Goal: Transaction & Acquisition: Purchase product/service

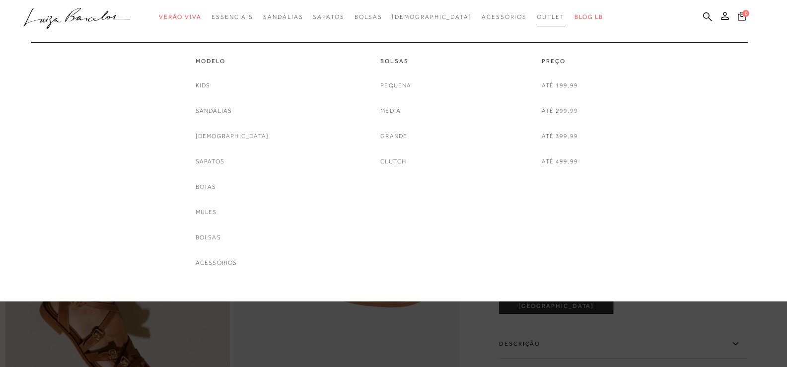
click at [537, 12] on link "Outlet" at bounding box center [551, 17] width 28 height 18
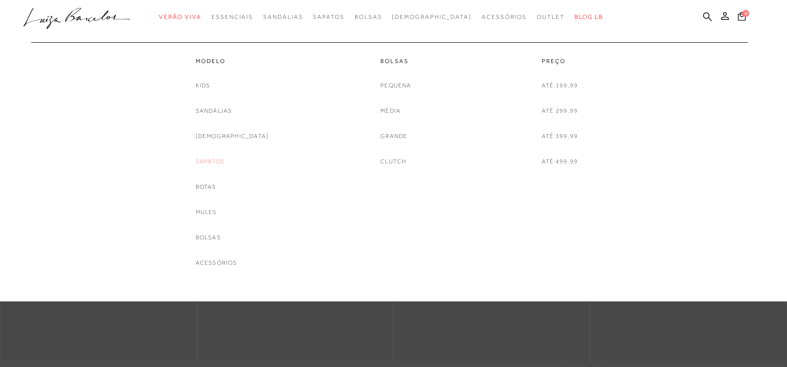
click at [224, 162] on link "Sapatos" at bounding box center [210, 161] width 29 height 10
click at [227, 137] on link "[DEMOGRAPHIC_DATA]" at bounding box center [232, 136] width 73 height 10
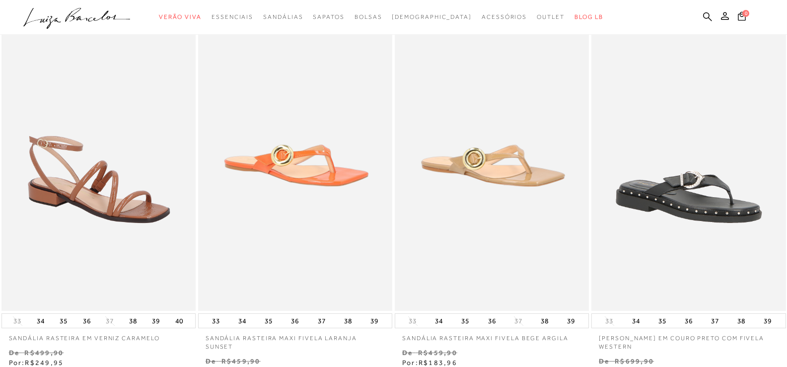
scroll to position [149, 0]
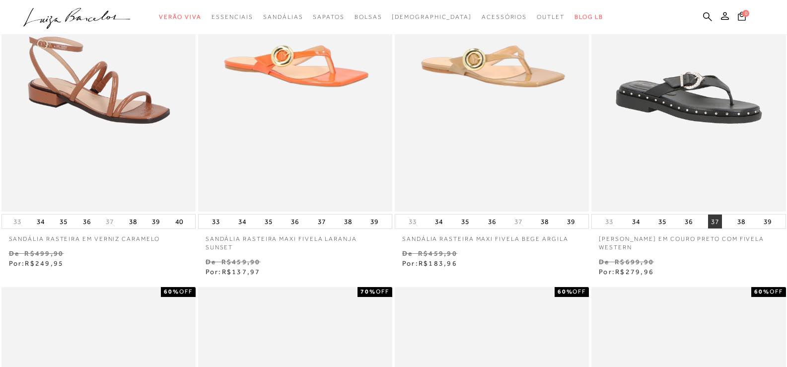
click at [716, 221] on button "37" at bounding box center [715, 221] width 14 height 14
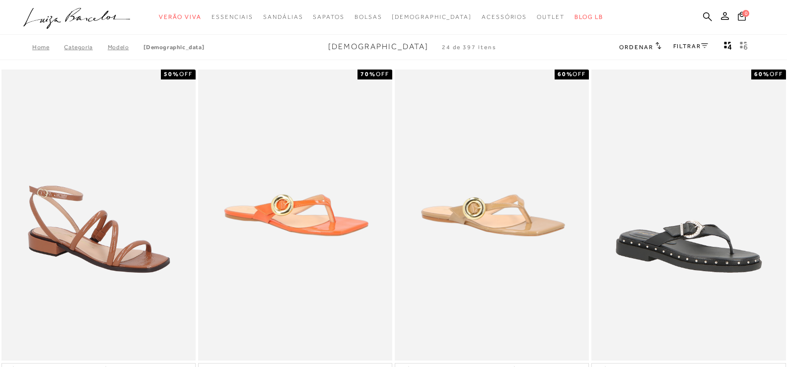
click at [691, 47] on link "FILTRAR" at bounding box center [690, 46] width 35 height 7
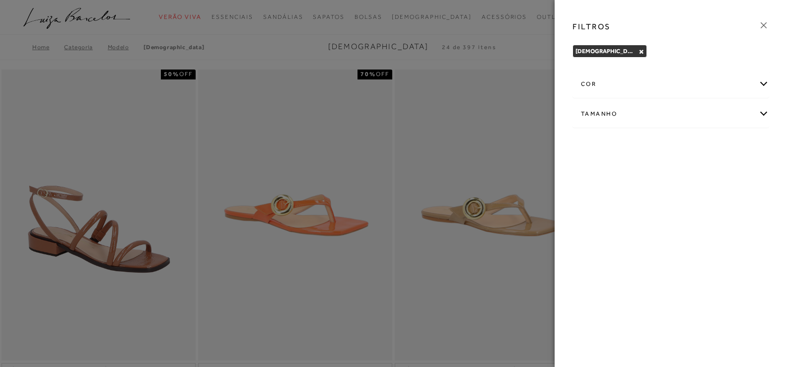
click at [696, 114] on div "Tamanho" at bounding box center [671, 114] width 196 height 26
click at [613, 169] on span "37" at bounding box center [616, 171] width 14 height 7
click at [613, 169] on input "37" at bounding box center [612, 174] width 10 height 10
checkbox input "true"
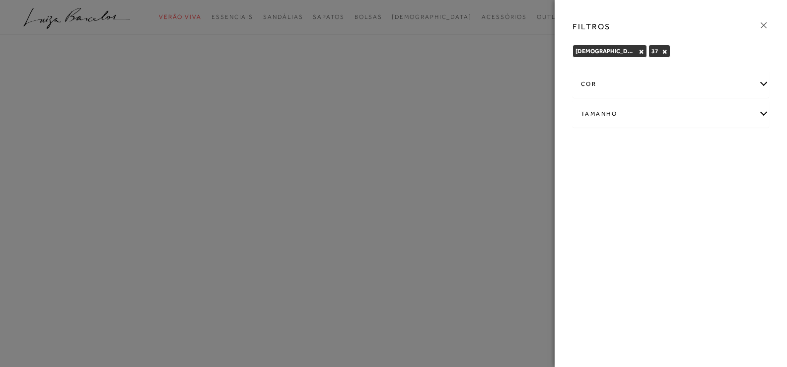
click at [765, 26] on icon at bounding box center [763, 25] width 11 height 11
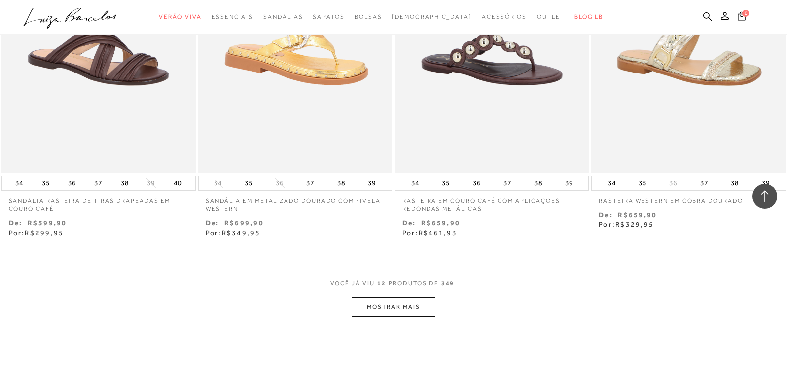
scroll to position [1092, 0]
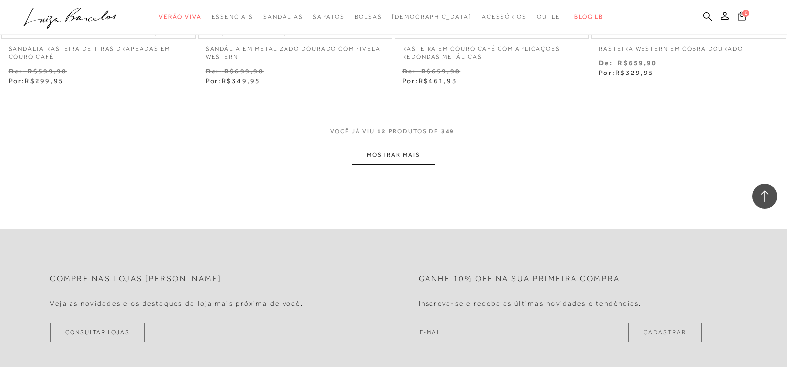
click at [417, 145] on button "MOSTRAR MAIS" at bounding box center [392, 154] width 83 height 19
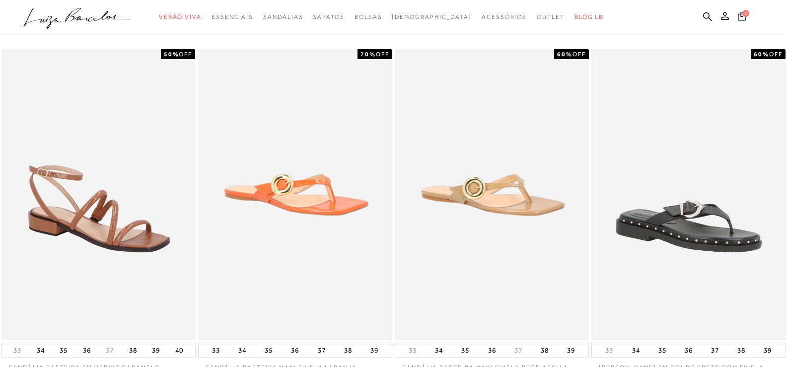
scroll to position [0, 0]
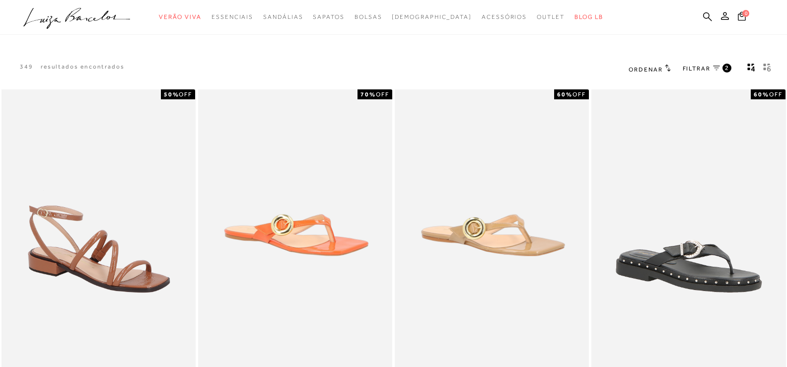
click at [665, 68] on icon at bounding box center [668, 67] width 6 height 7
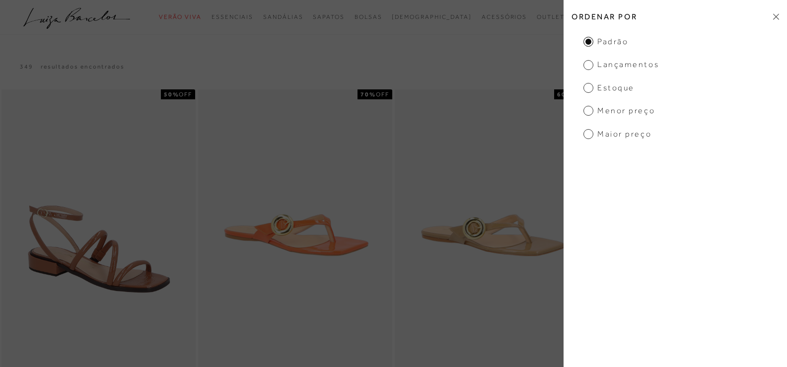
click at [631, 113] on span "Menor Preço" at bounding box center [618, 110] width 71 height 11
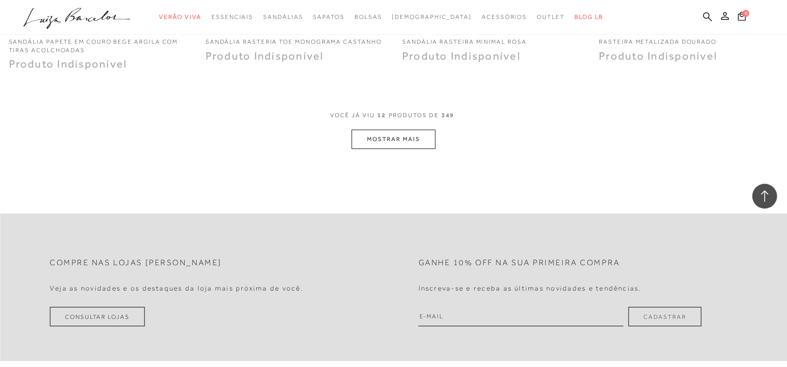
scroll to position [1142, 0]
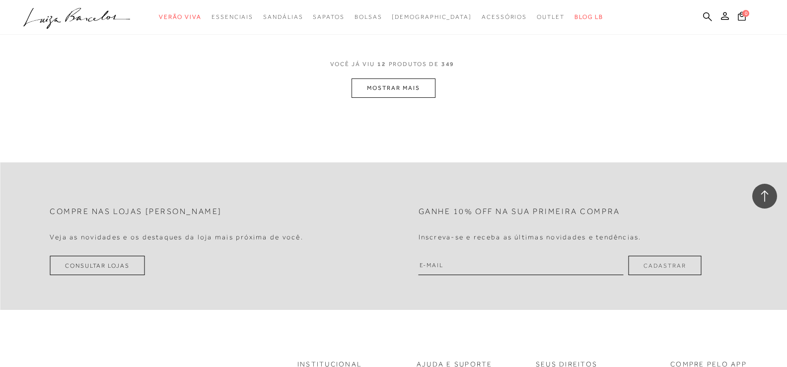
click at [374, 83] on button "MOSTRAR MAIS" at bounding box center [392, 87] width 83 height 19
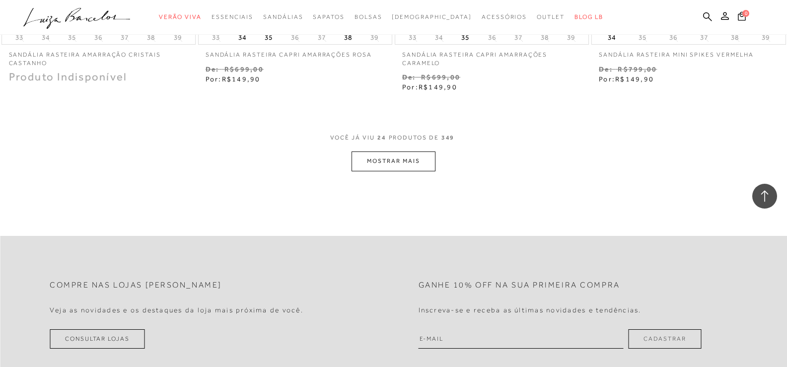
scroll to position [2184, 0]
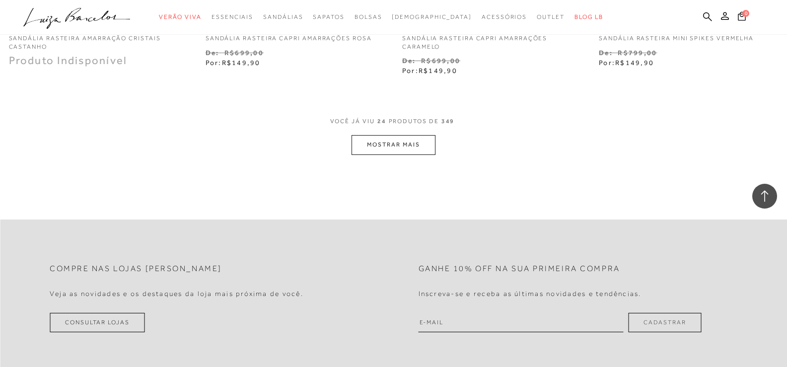
click at [362, 135] on button "MOSTRAR MAIS" at bounding box center [392, 144] width 83 height 19
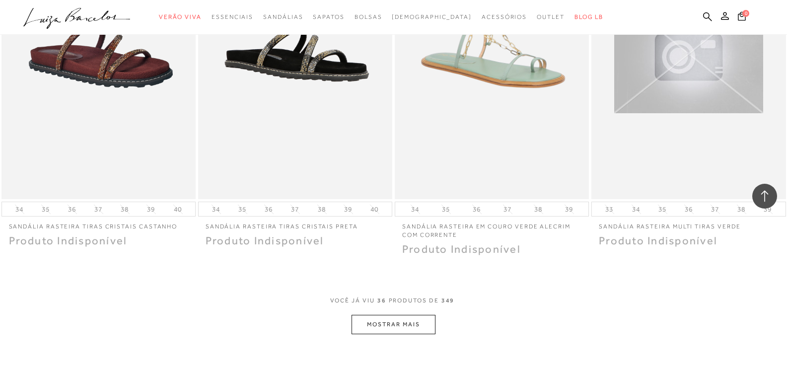
scroll to position [3127, 0]
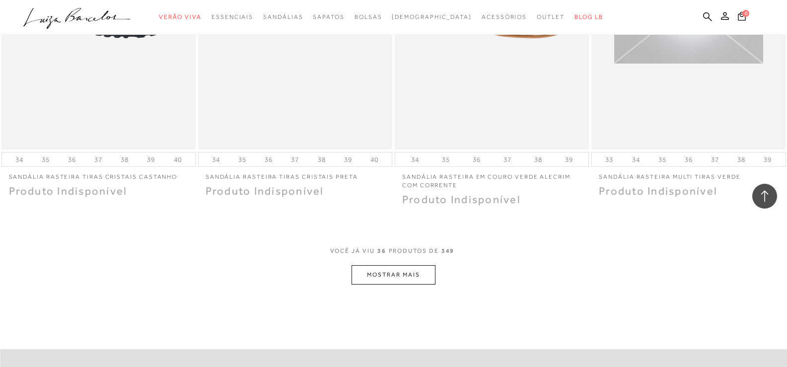
click at [425, 265] on button "MOSTRAR MAIS" at bounding box center [392, 274] width 83 height 19
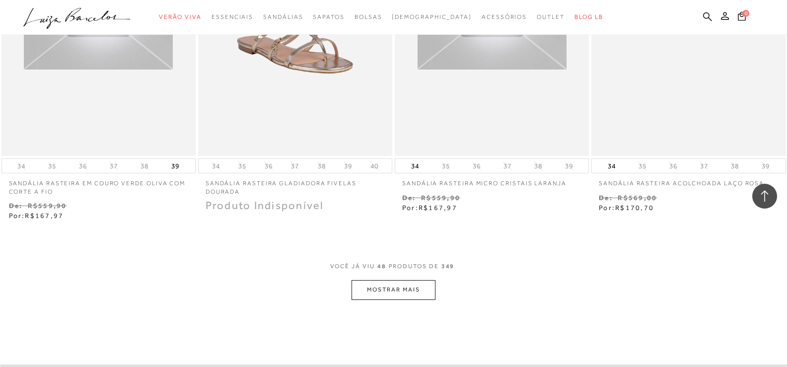
scroll to position [4219, 0]
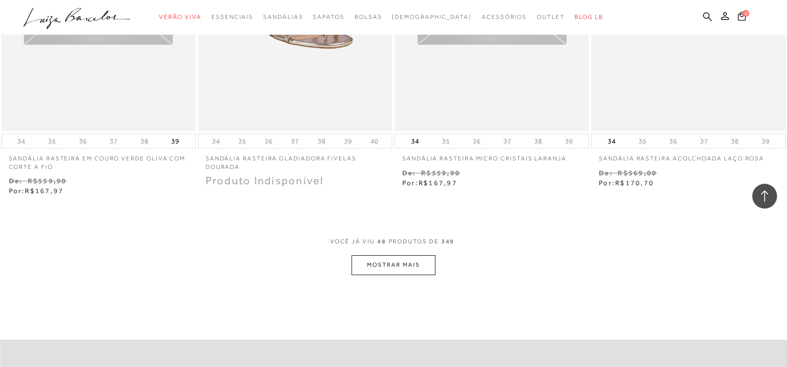
click at [424, 255] on button "MOSTRAR MAIS" at bounding box center [392, 264] width 83 height 19
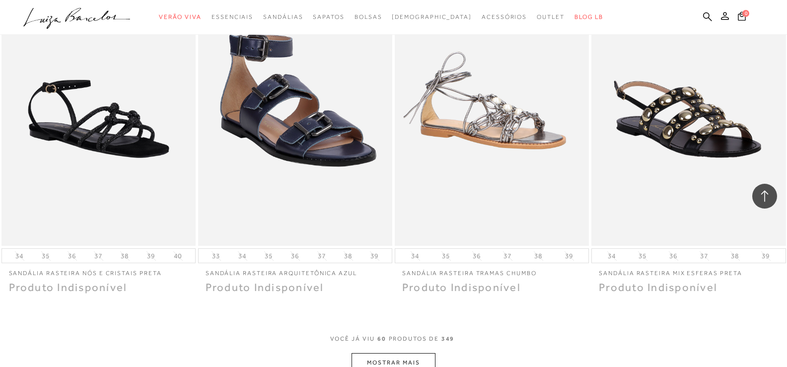
scroll to position [5212, 0]
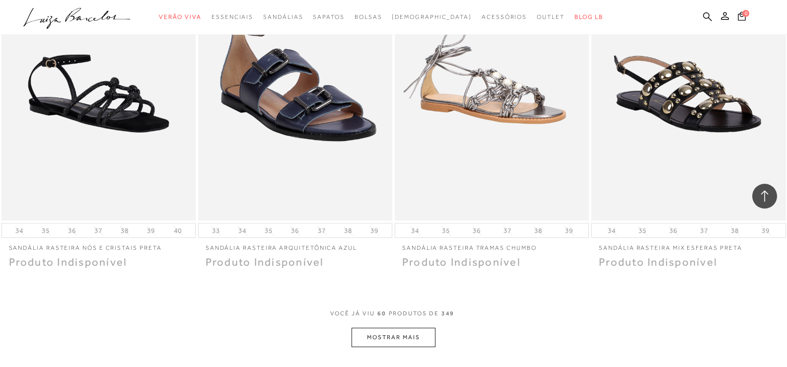
click at [424, 328] on button "MOSTRAR MAIS" at bounding box center [392, 337] width 83 height 19
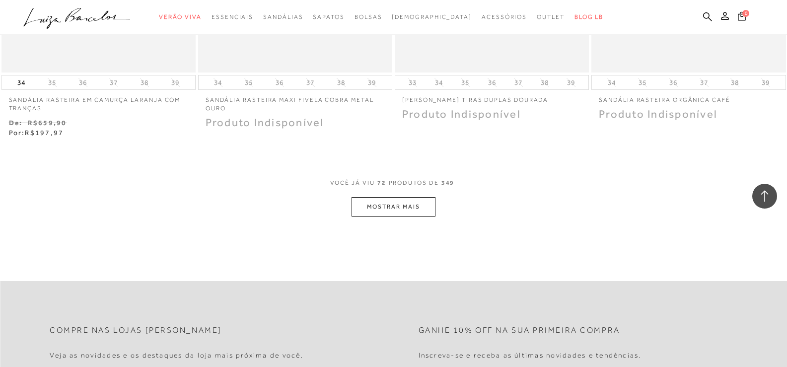
scroll to position [6453, 0]
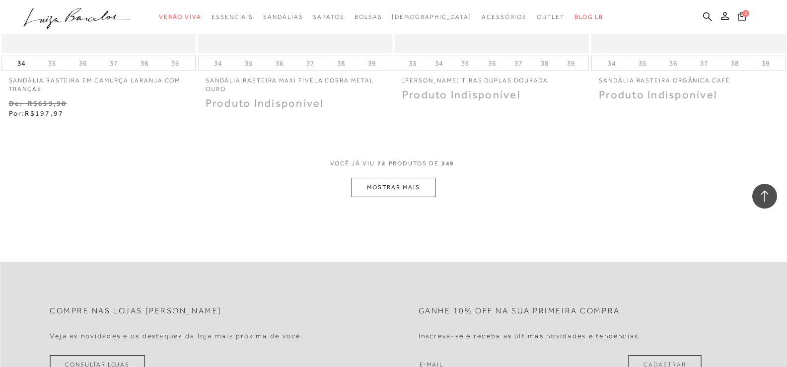
click at [407, 178] on button "MOSTRAR MAIS" at bounding box center [392, 187] width 83 height 19
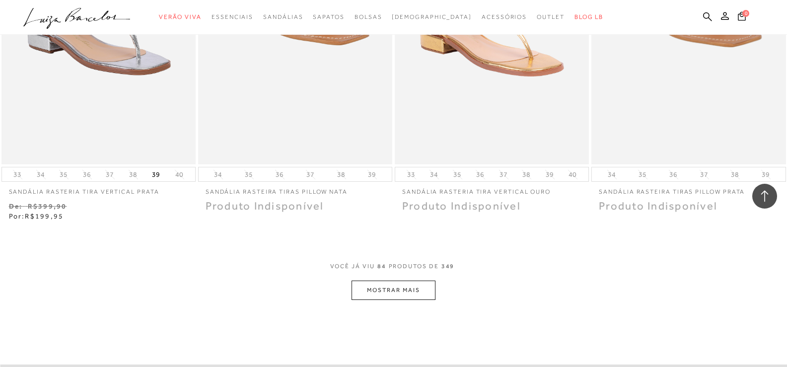
scroll to position [7495, 0]
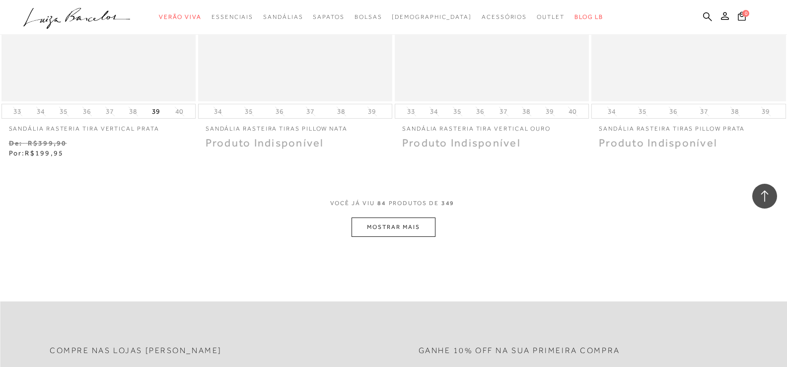
click at [387, 217] on button "MOSTRAR MAIS" at bounding box center [392, 226] width 83 height 19
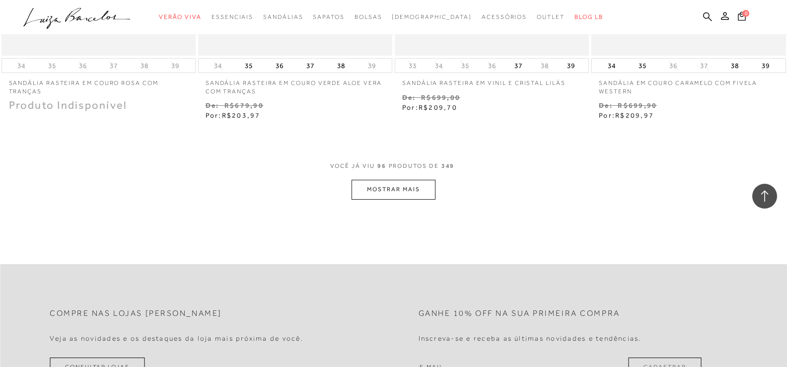
scroll to position [8637, 0]
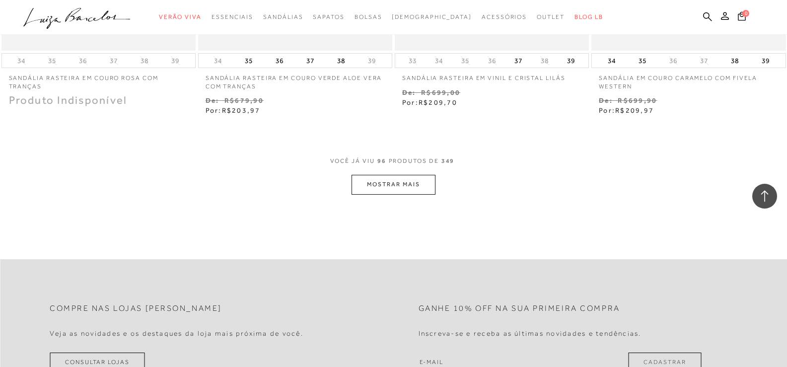
click at [364, 175] on button "MOSTRAR MAIS" at bounding box center [392, 184] width 83 height 19
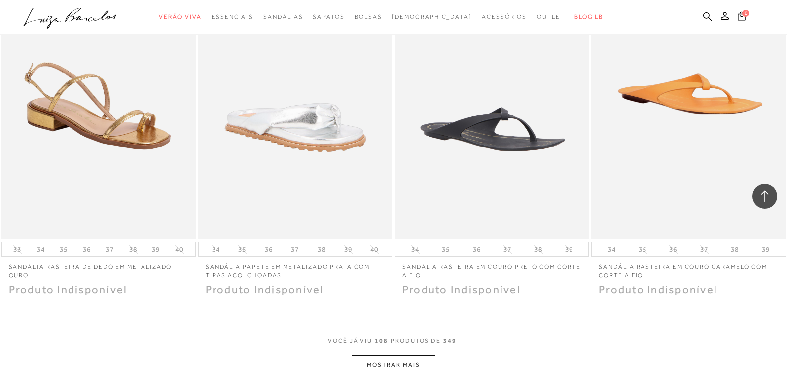
scroll to position [9580, 0]
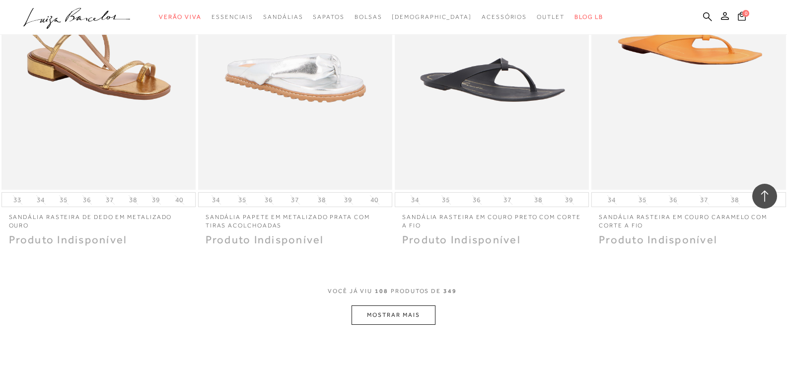
click at [422, 305] on button "MOSTRAR MAIS" at bounding box center [392, 314] width 83 height 19
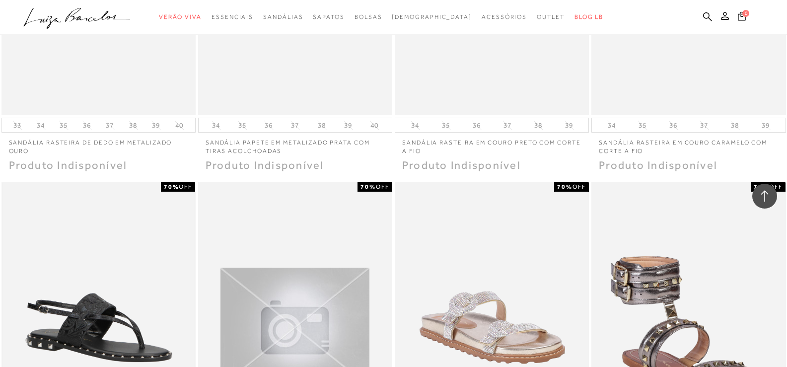
scroll to position [9729, 0]
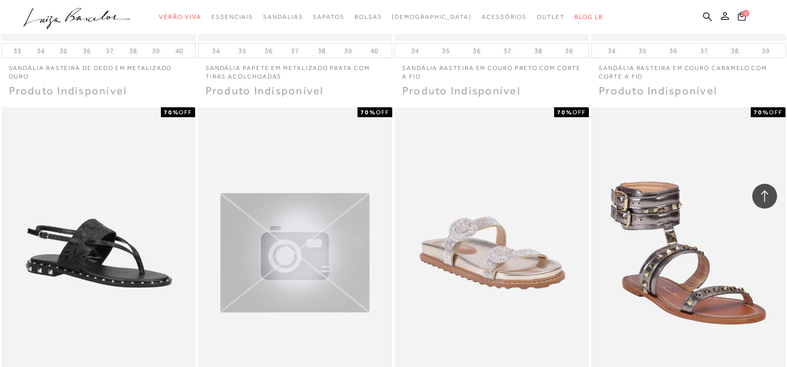
click at [290, 132] on div "Sandália rasteira serpente off white" at bounding box center [295, 252] width 194 height 291
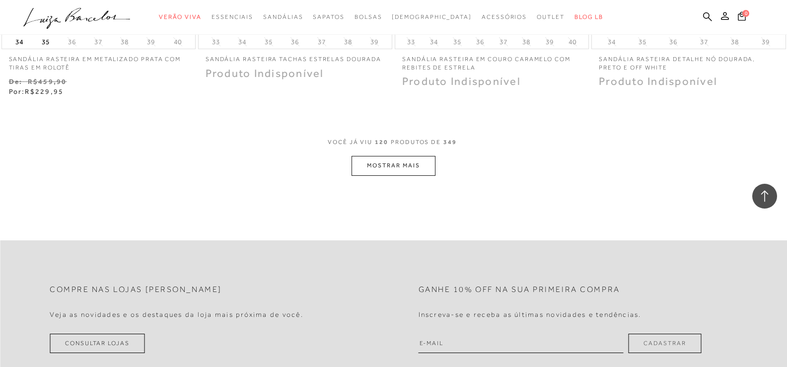
scroll to position [10821, 0]
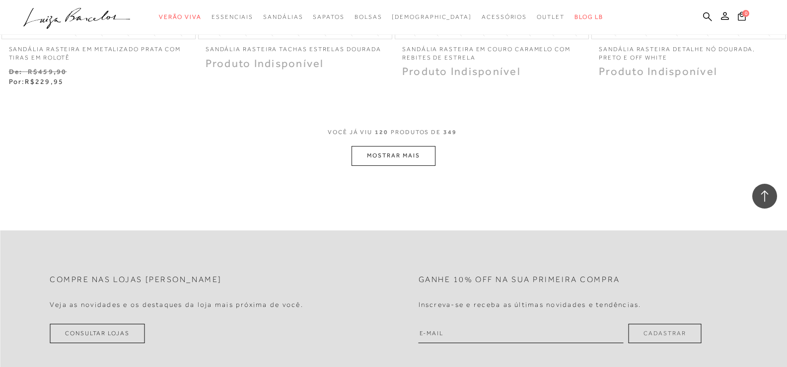
click at [424, 146] on button "MOSTRAR MAIS" at bounding box center [392, 155] width 83 height 19
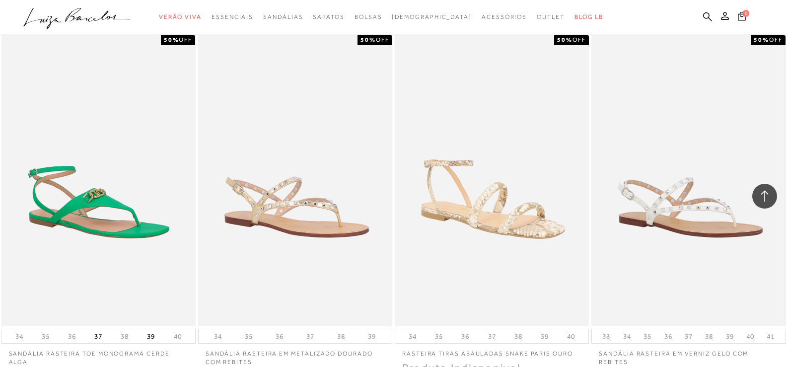
scroll to position [11813, 0]
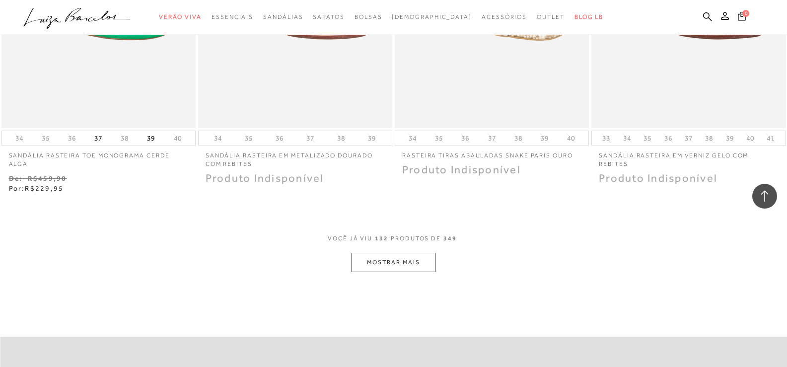
click at [414, 253] on button "MOSTRAR MAIS" at bounding box center [392, 262] width 83 height 19
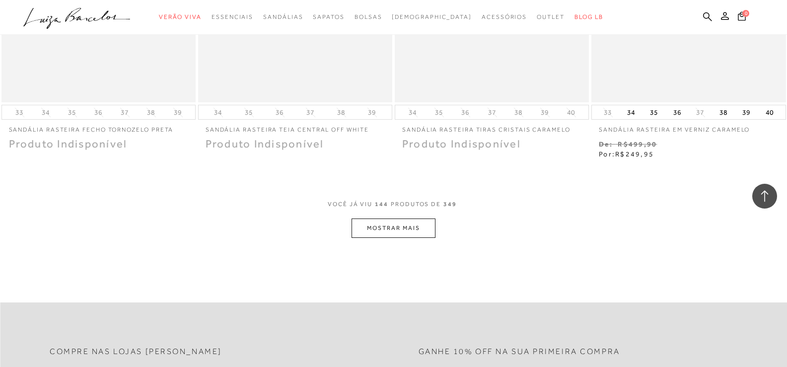
scroll to position [12955, 0]
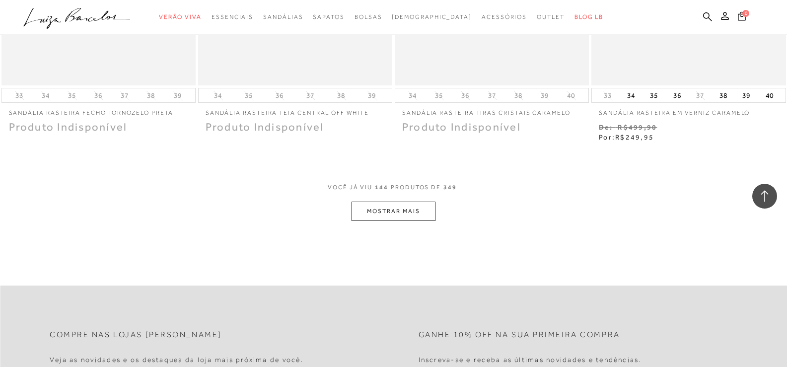
click at [408, 202] on button "MOSTRAR MAIS" at bounding box center [392, 211] width 83 height 19
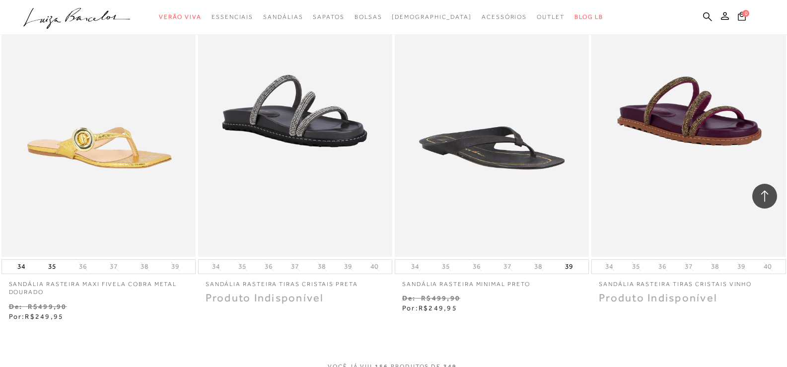
scroll to position [13898, 0]
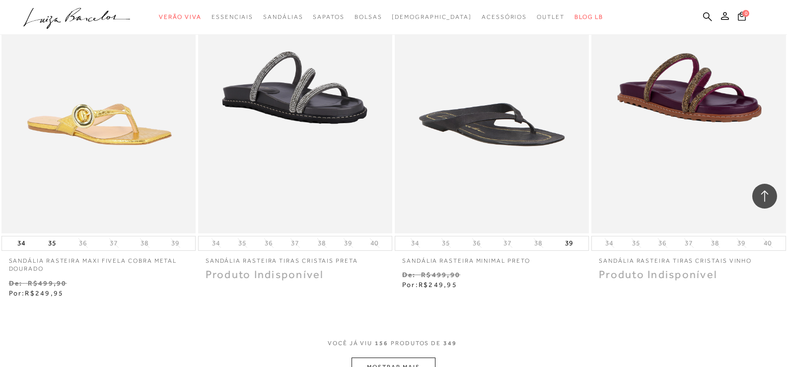
click at [388, 357] on button "MOSTRAR MAIS" at bounding box center [392, 366] width 83 height 19
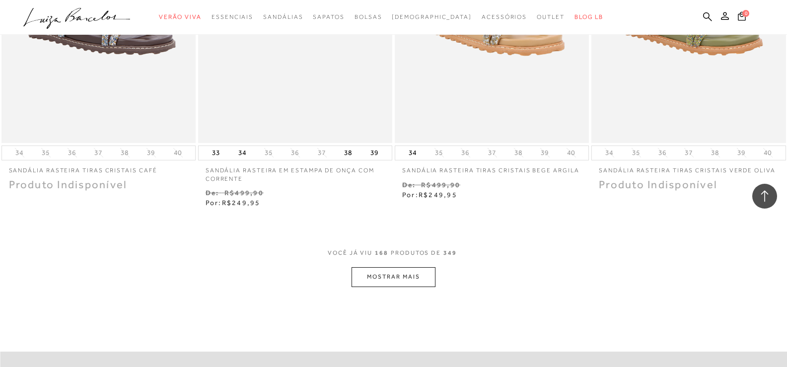
scroll to position [15089, 0]
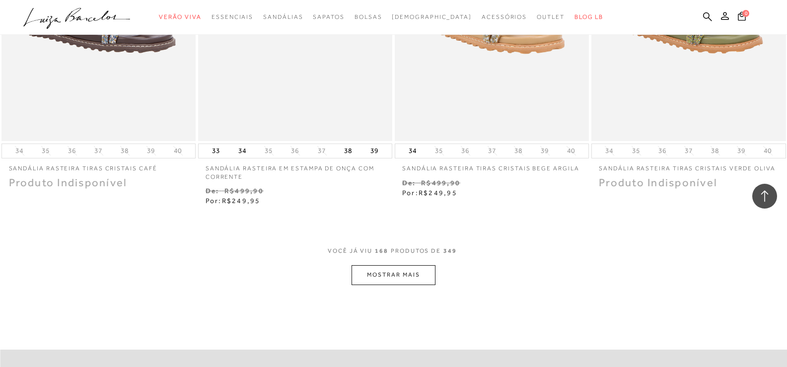
click at [405, 265] on button "MOSTRAR MAIS" at bounding box center [392, 274] width 83 height 19
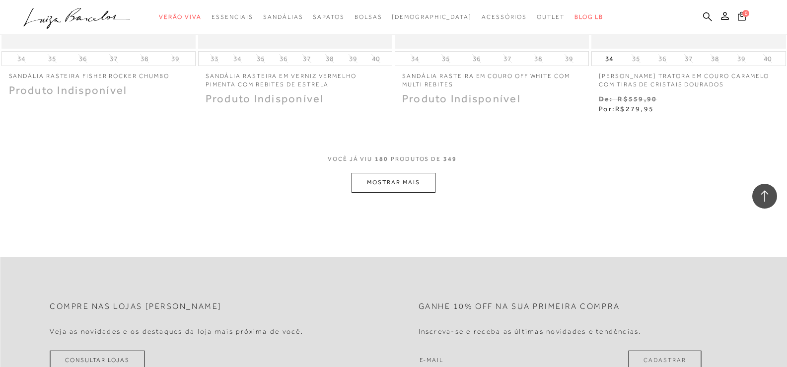
scroll to position [16231, 0]
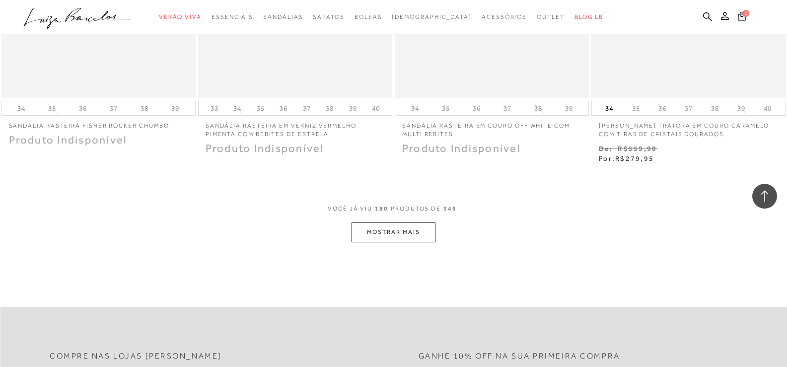
click at [362, 222] on button "MOSTRAR MAIS" at bounding box center [392, 231] width 83 height 19
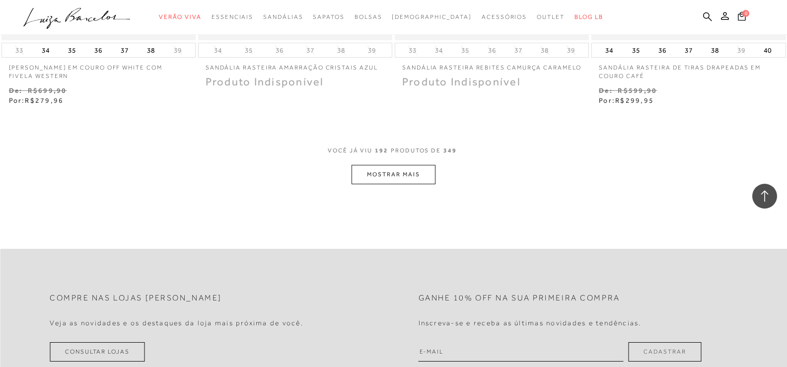
scroll to position [17422, 0]
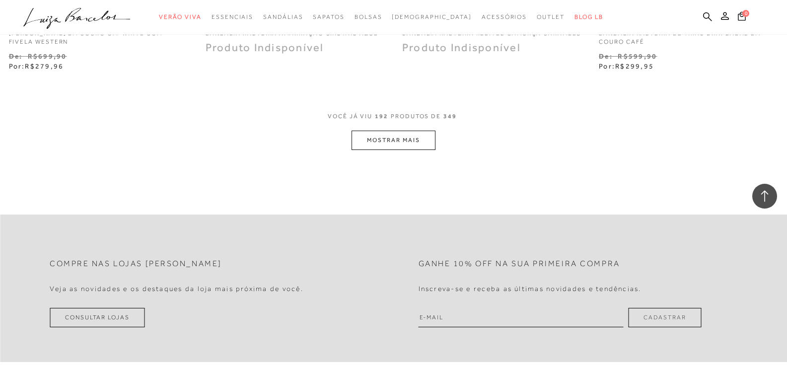
click at [390, 131] on button "MOSTRAR MAIS" at bounding box center [392, 140] width 83 height 19
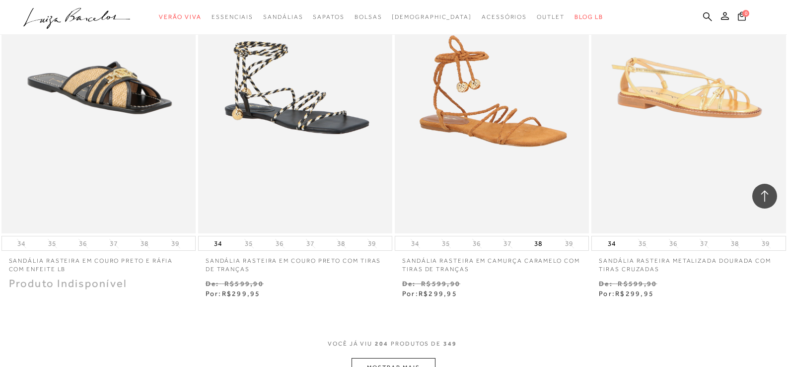
scroll to position [18316, 0]
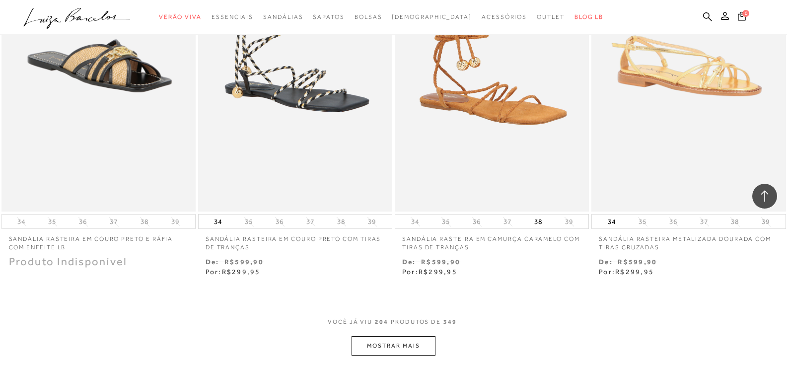
click at [386, 336] on button "MOSTRAR MAIS" at bounding box center [392, 345] width 83 height 19
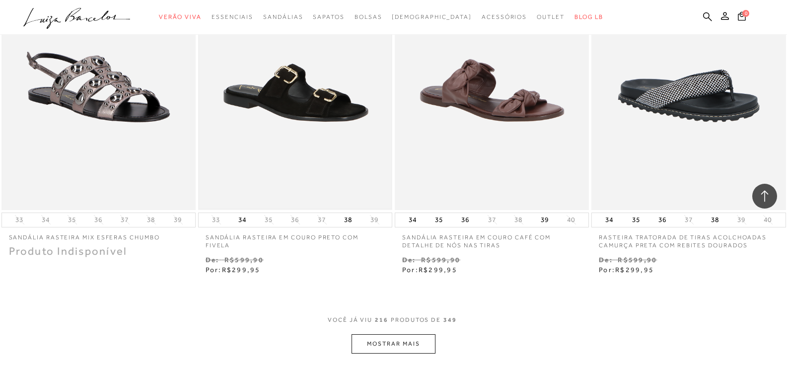
scroll to position [19557, 0]
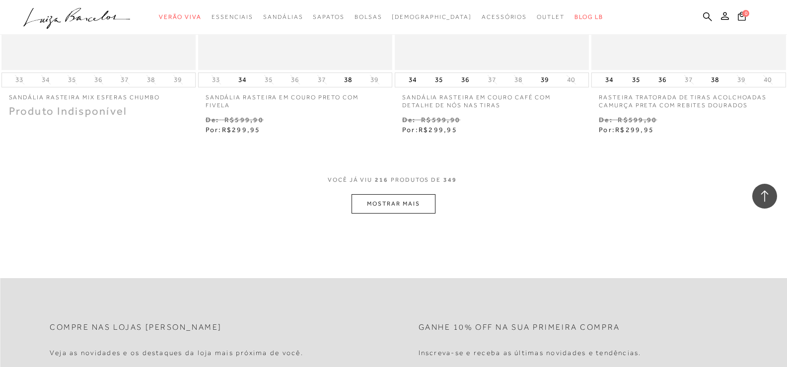
click at [411, 194] on button "MOSTRAR MAIS" at bounding box center [392, 203] width 83 height 19
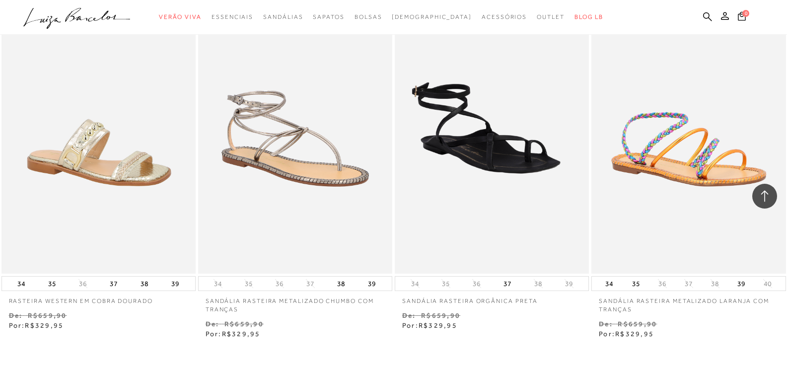
scroll to position [20450, 0]
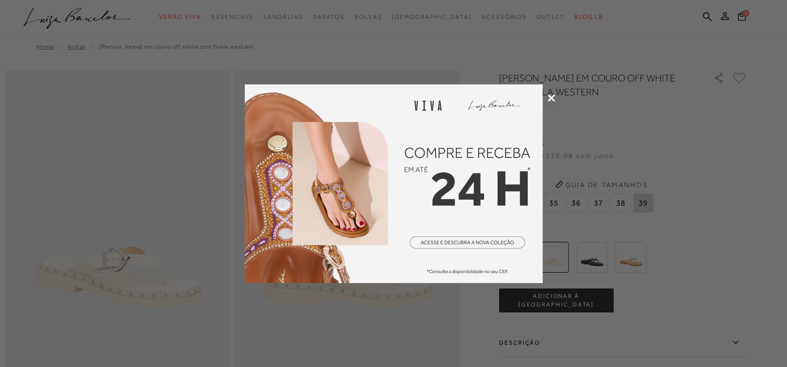
click at [549, 98] on icon at bounding box center [550, 97] width 7 height 7
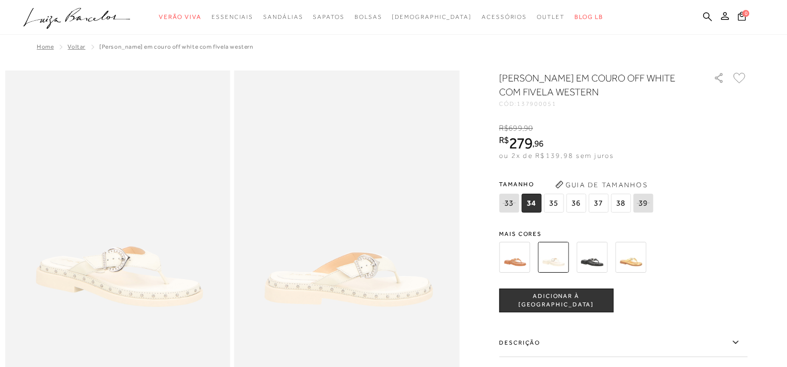
click at [599, 202] on span "37" at bounding box center [598, 203] width 20 height 19
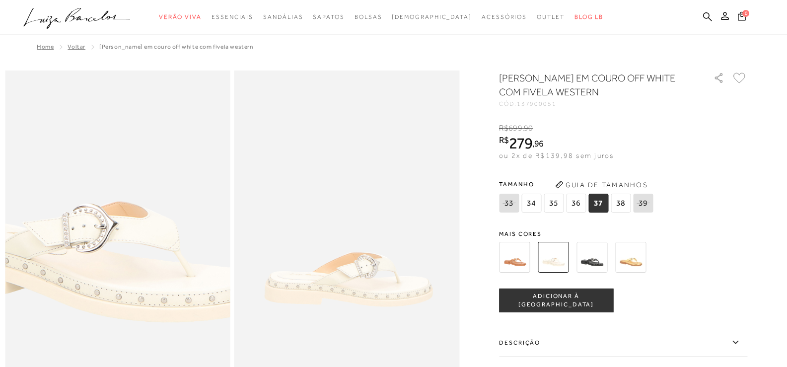
click at [141, 295] on img at bounding box center [92, 188] width 450 height 676
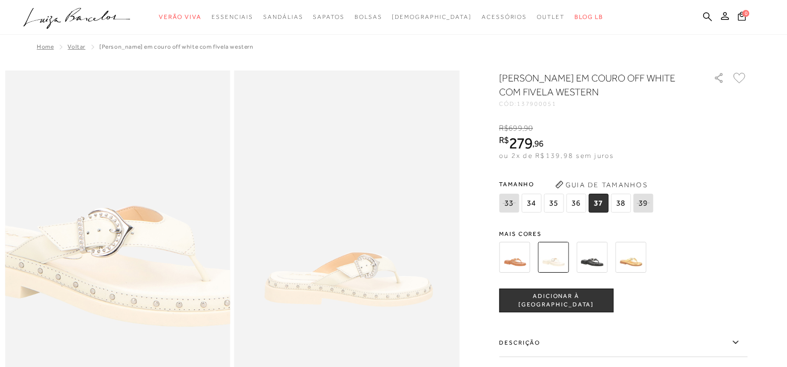
click at [126, 290] on img at bounding box center [107, 192] width 450 height 676
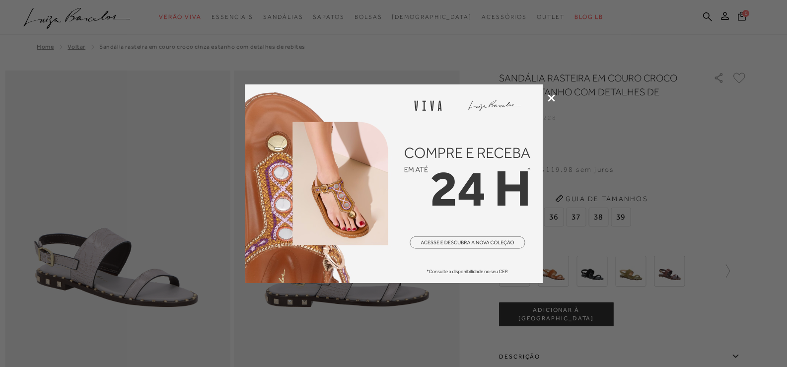
click at [551, 95] on icon at bounding box center [550, 97] width 7 height 7
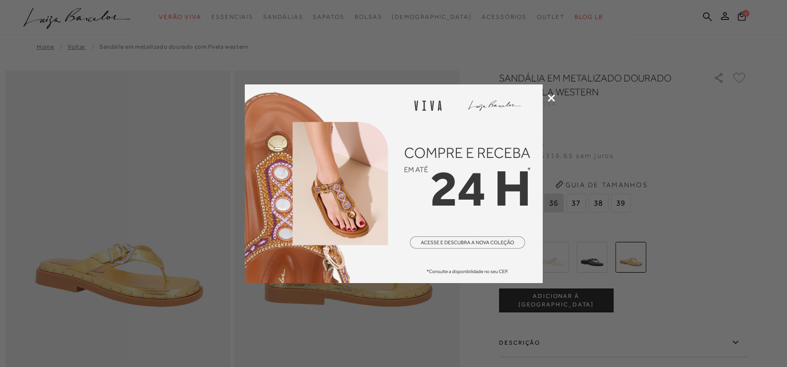
click at [551, 96] on icon at bounding box center [550, 97] width 7 height 7
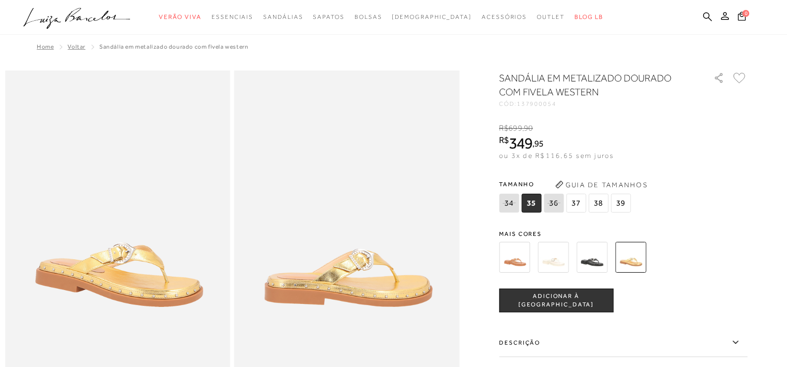
click at [555, 248] on img at bounding box center [553, 257] width 31 height 31
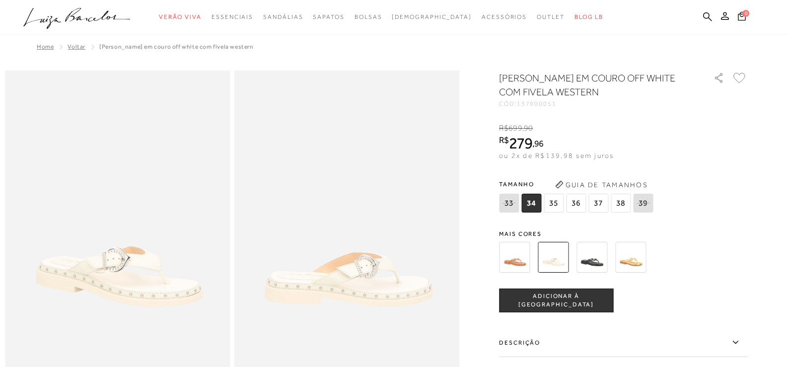
click at [598, 204] on span "37" at bounding box center [598, 203] width 20 height 19
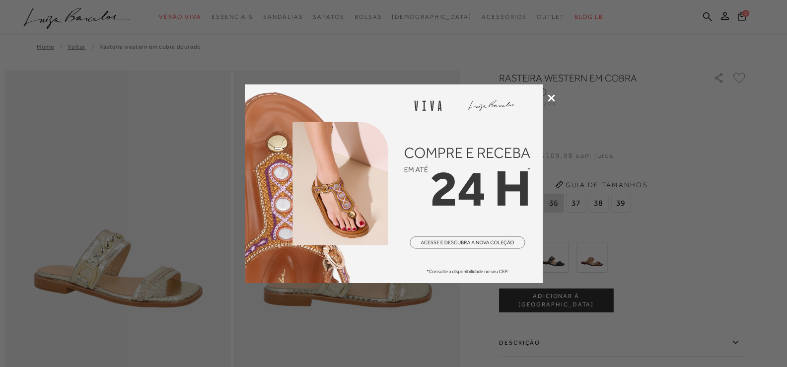
click at [551, 97] on icon at bounding box center [550, 97] width 7 height 7
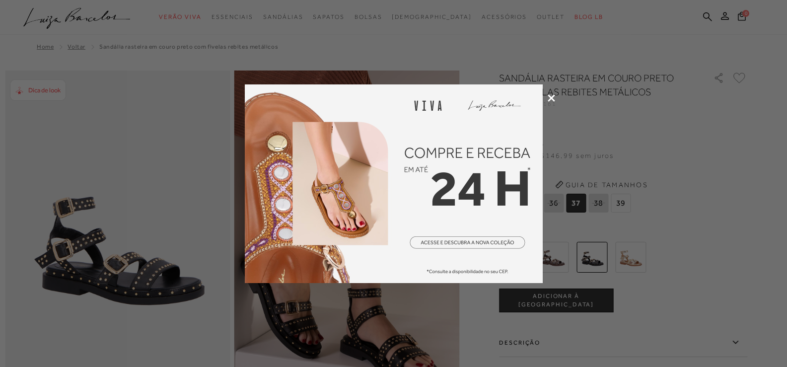
click at [550, 94] on icon at bounding box center [550, 97] width 7 height 7
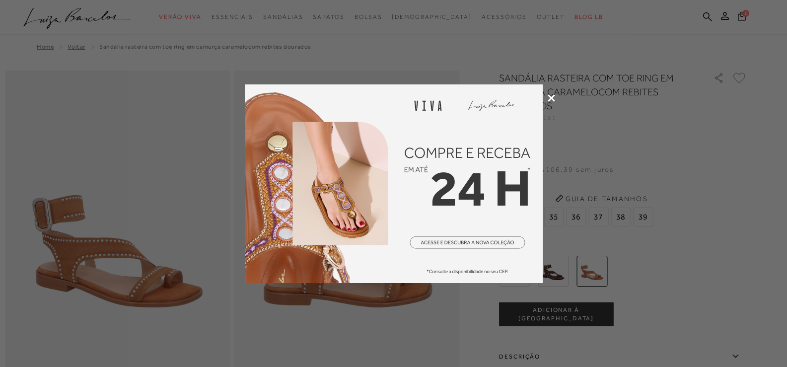
click at [548, 97] on icon at bounding box center [550, 97] width 7 height 7
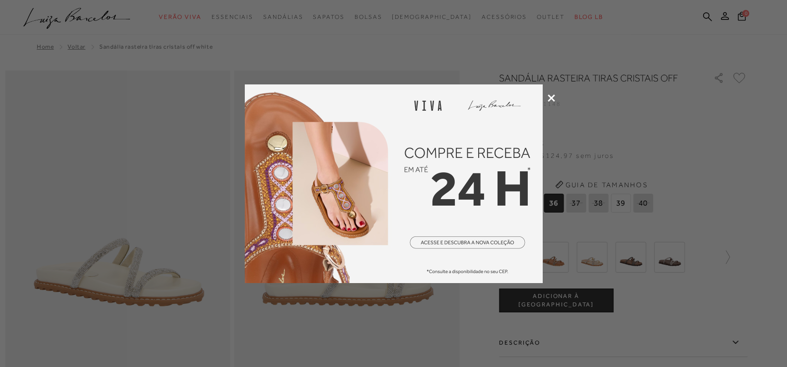
click at [551, 95] on icon at bounding box center [550, 97] width 7 height 7
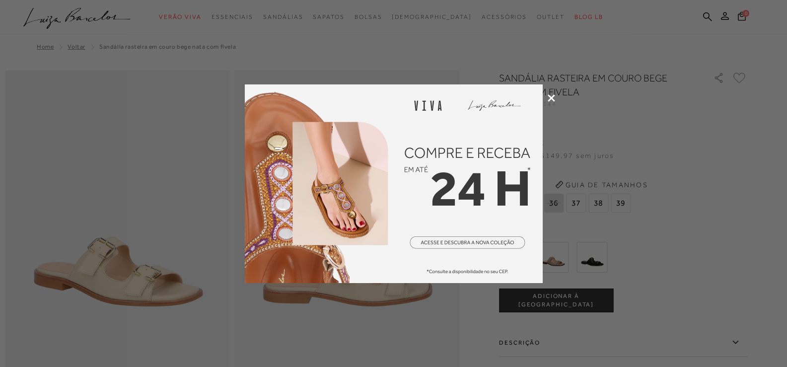
click at [553, 96] on icon at bounding box center [550, 97] width 7 height 7
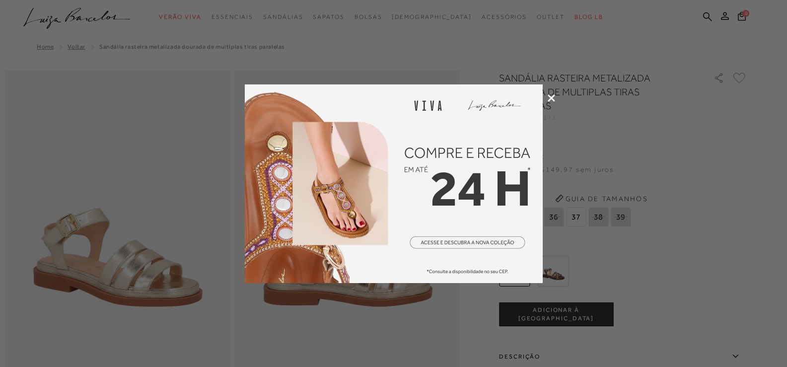
click at [549, 95] on icon at bounding box center [550, 97] width 7 height 7
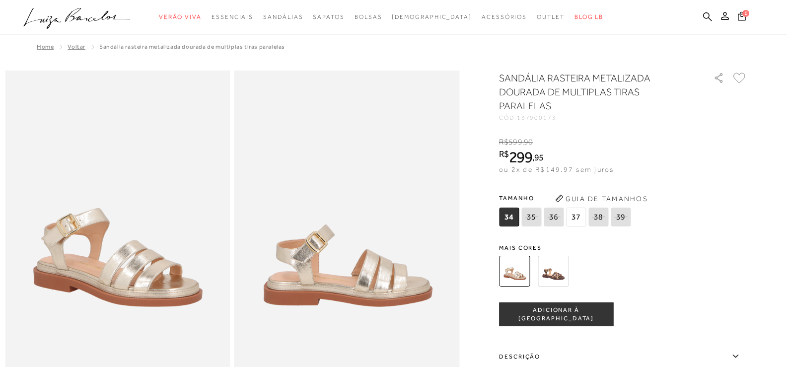
click at [579, 212] on span "37" at bounding box center [576, 216] width 20 height 19
click at [551, 273] on img at bounding box center [553, 271] width 31 height 31
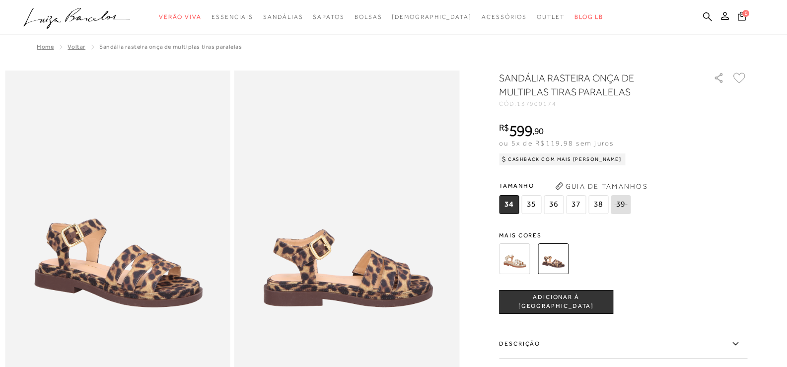
click at [521, 260] on img at bounding box center [514, 258] width 31 height 31
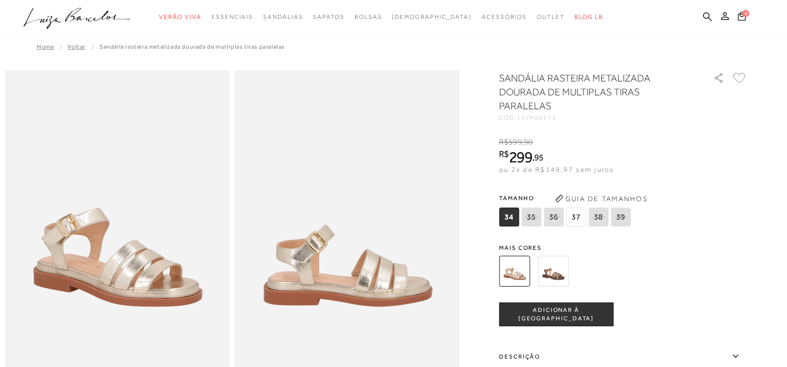
click at [572, 218] on span "37" at bounding box center [576, 216] width 20 height 19
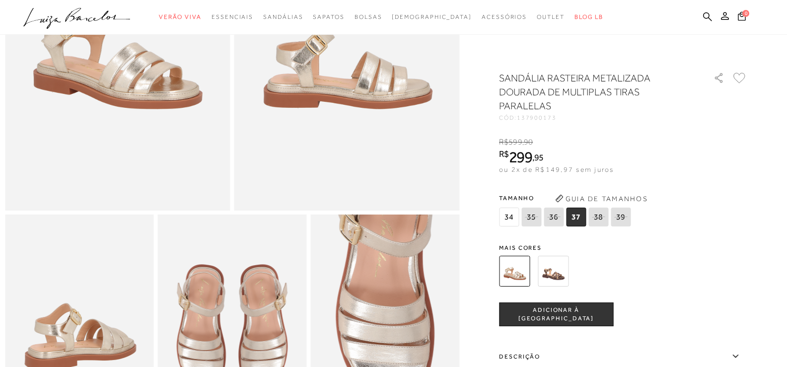
scroll to position [199, 0]
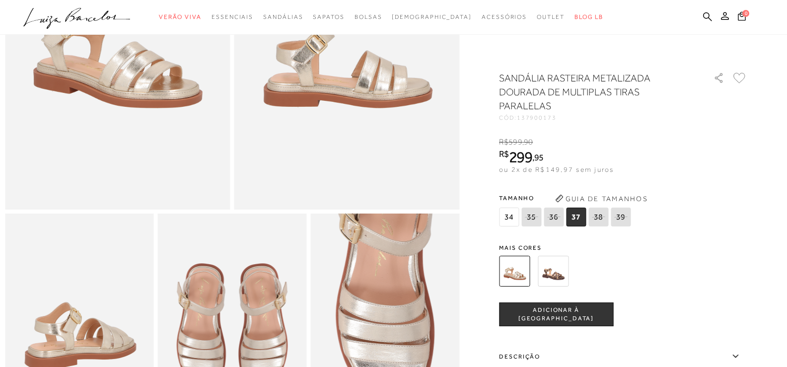
click at [597, 314] on span "ADICIONAR À [GEOGRAPHIC_DATA]" at bounding box center [555, 314] width 113 height 17
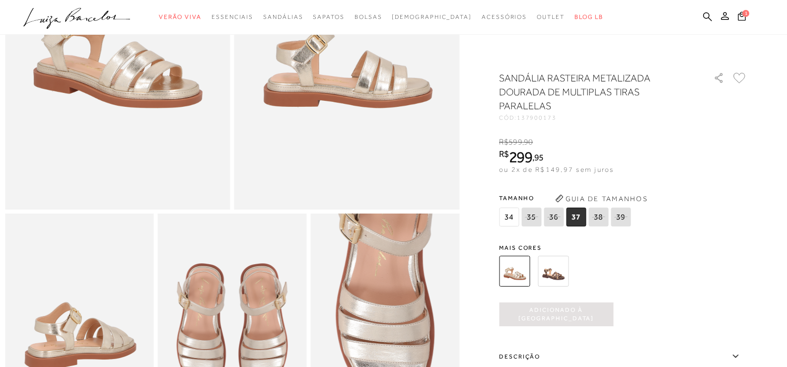
scroll to position [0, 0]
click at [743, 18] on icon at bounding box center [742, 15] width 8 height 9
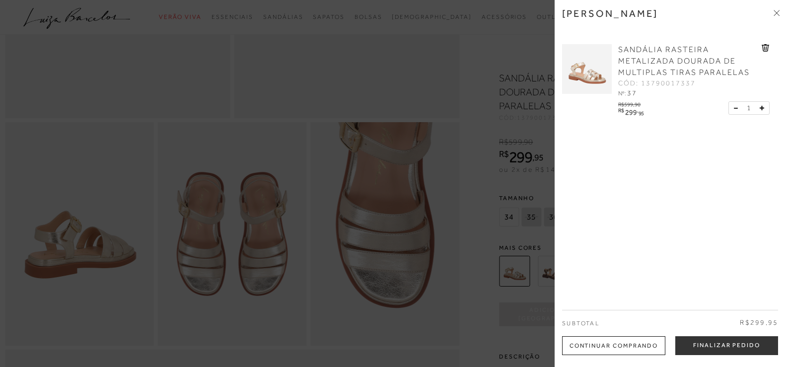
scroll to position [298, 0]
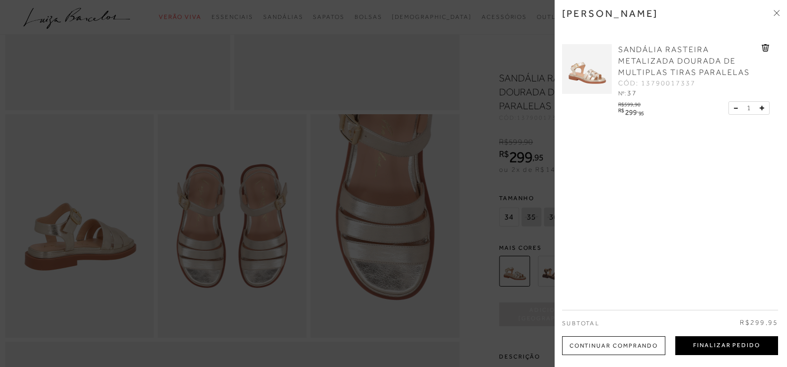
click at [712, 343] on button "Finalizar Pedido" at bounding box center [726, 345] width 103 height 19
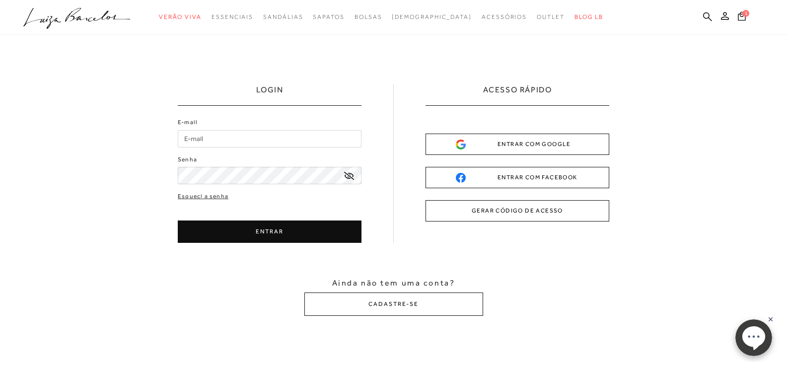
click at [248, 134] on input "E-mail" at bounding box center [270, 138] width 184 height 17
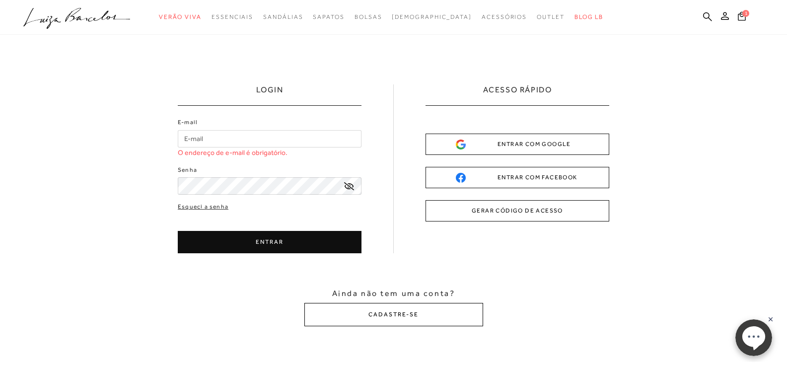
click at [409, 308] on button "CADASTRE-SE" at bounding box center [393, 314] width 179 height 23
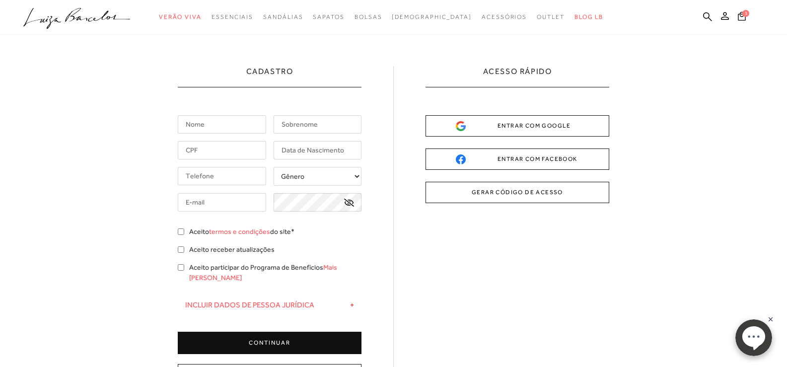
scroll to position [50, 0]
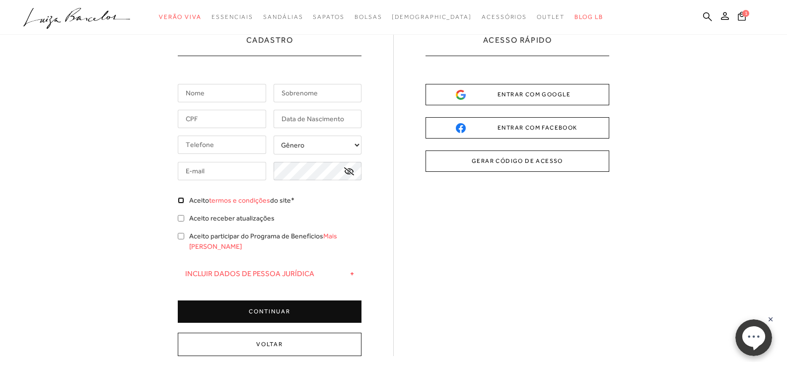
click at [182, 198] on input "Aceito termos e condições do site*" at bounding box center [181, 200] width 6 height 6
checkbox input "true"
click at [215, 100] on input "text" at bounding box center [222, 93] width 88 height 18
type input "Lorrayne"
type input "Minguim"
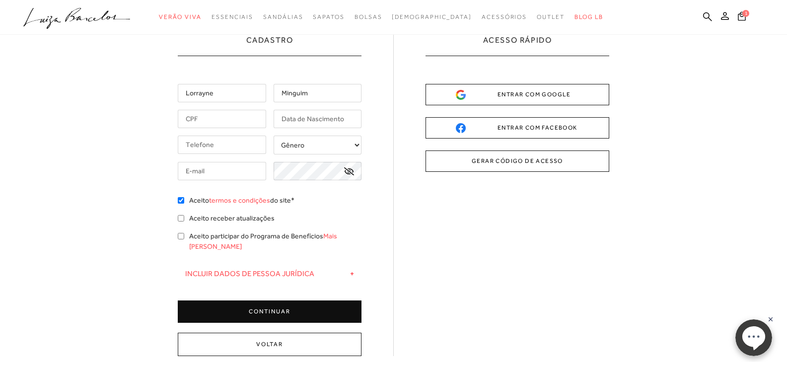
type input "(34) 99938-4232"
type input "lorrayneminguim@hotmail.com"
click at [205, 116] on input "text" at bounding box center [222, 119] width 88 height 18
type input "106.892.296-66"
click at [316, 115] on input "text" at bounding box center [317, 119] width 88 height 18
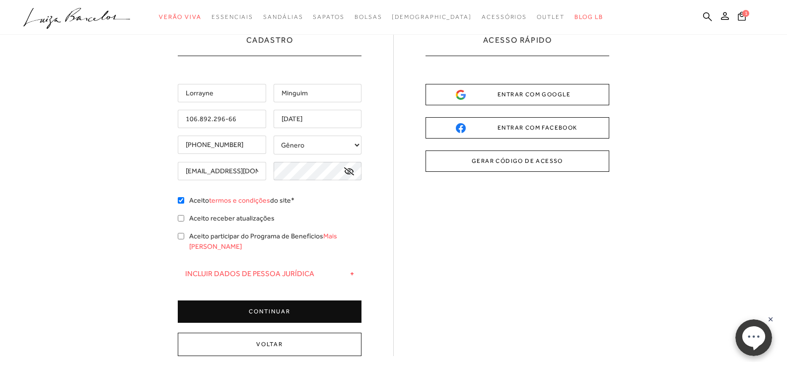
type input "23/12/1993"
click at [318, 144] on select "Gênero Feminino Masculino" at bounding box center [317, 145] width 88 height 19
select select
click at [273, 136] on select "Gênero Feminino Masculino" at bounding box center [317, 145] width 88 height 19
click at [293, 300] on button "CONTINUAR" at bounding box center [270, 311] width 184 height 22
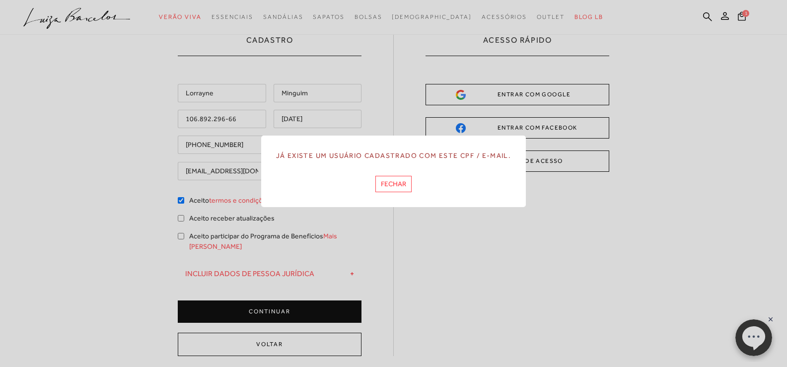
click at [393, 185] on button "FECHAR" at bounding box center [393, 184] width 36 height 16
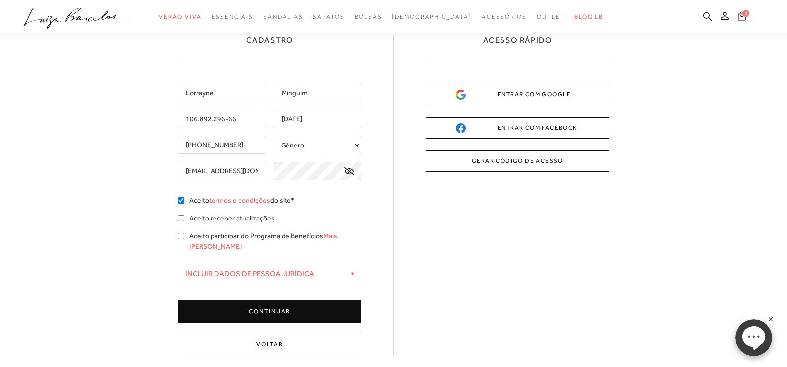
click at [284, 333] on button "Voltar" at bounding box center [270, 344] width 184 height 23
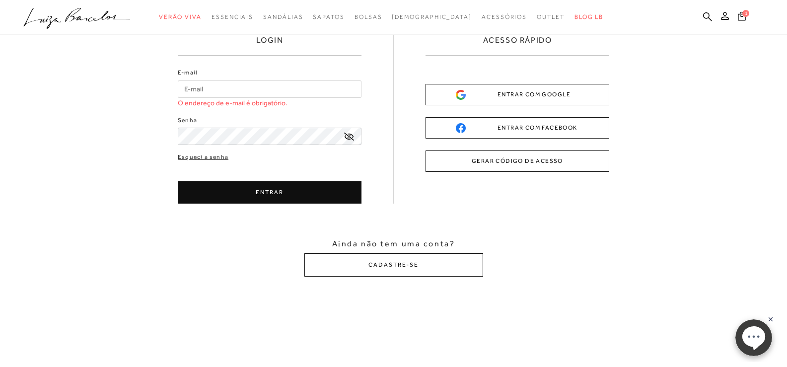
scroll to position [0, 0]
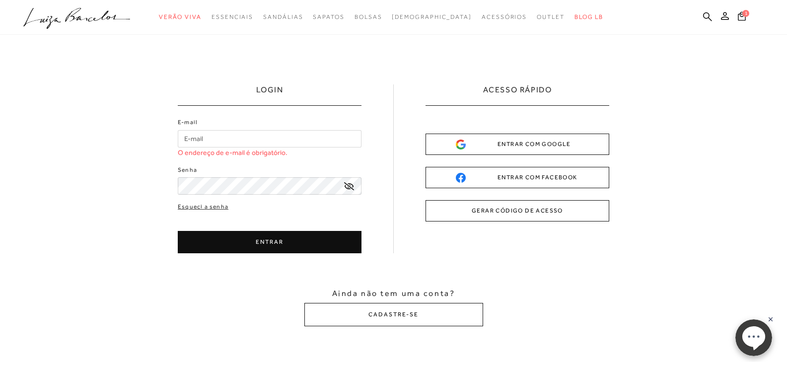
click at [275, 144] on input "E-mail" at bounding box center [270, 138] width 184 height 17
click at [577, 208] on button "GERAR CÓDIGO DE ACESSO" at bounding box center [517, 210] width 184 height 21
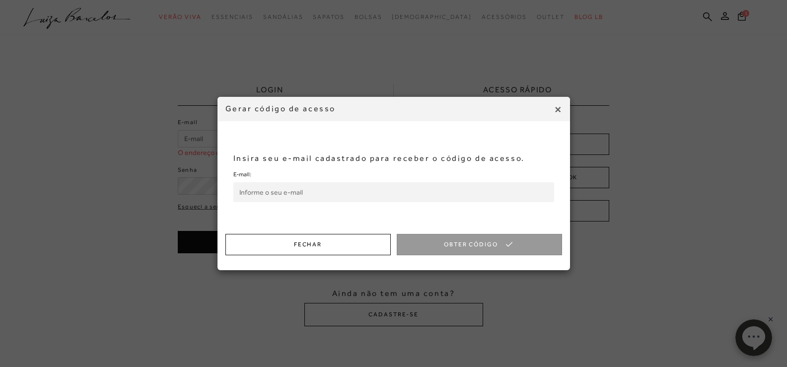
click at [384, 179] on div "E-mail:" at bounding box center [393, 185] width 321 height 33
click at [383, 188] on input "E-mail:" at bounding box center [393, 192] width 321 height 20
type input "lorrayneminguim@hotmail.com"
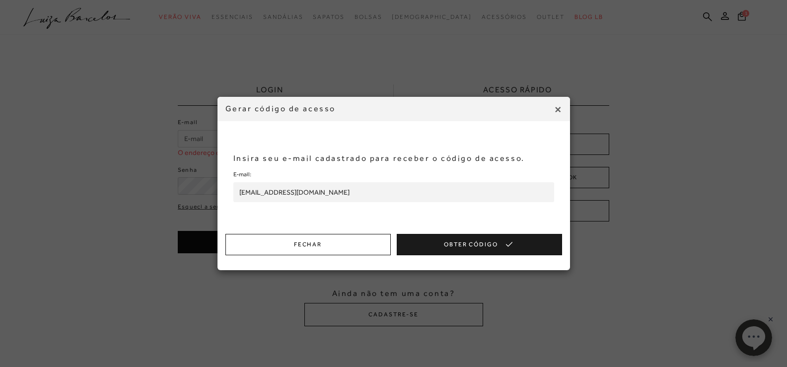
click at [471, 248] on button "Obter Código" at bounding box center [479, 244] width 165 height 21
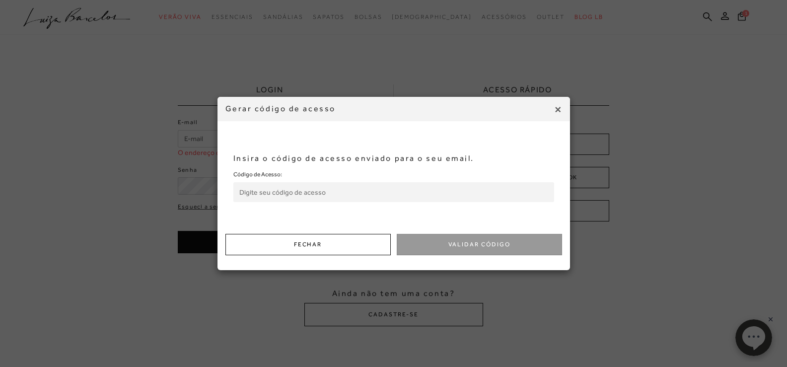
click at [389, 195] on input "Código de Acesso:" at bounding box center [393, 192] width 321 height 20
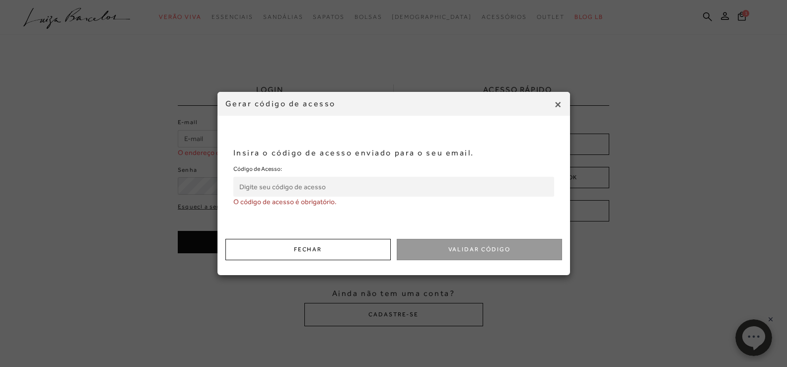
click at [277, 190] on input "Código de Acesso:" at bounding box center [393, 187] width 321 height 20
paste input "925916173"
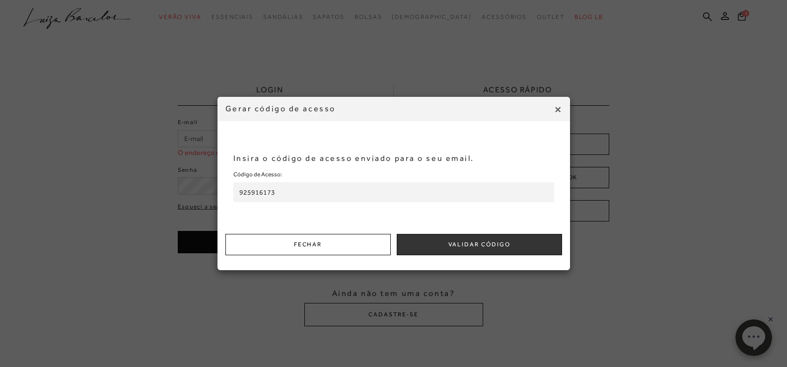
type input "925916173"
click at [462, 255] on div "Fechar Validar Código" at bounding box center [393, 252] width 352 height 36
click at [462, 246] on button "Validar Código" at bounding box center [479, 244] width 165 height 21
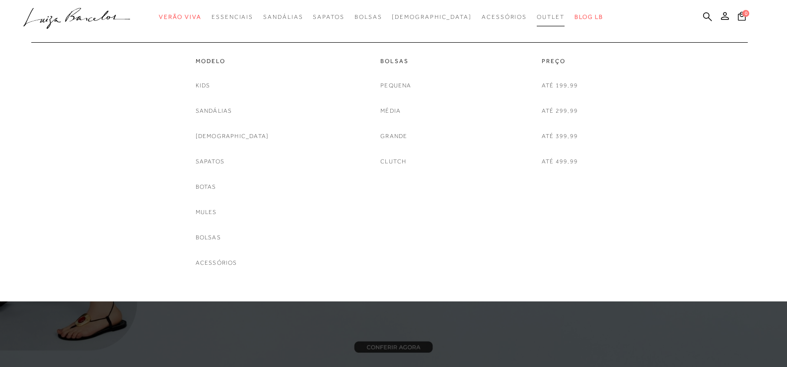
click at [541, 19] on span "Outlet" at bounding box center [551, 16] width 28 height 7
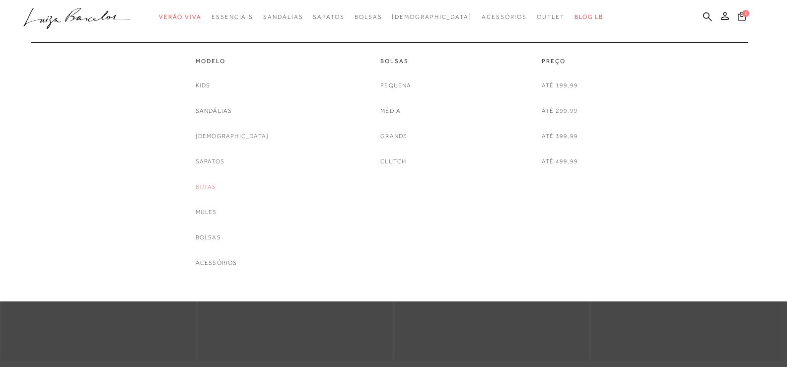
click at [216, 184] on link "Botas" at bounding box center [206, 187] width 21 height 10
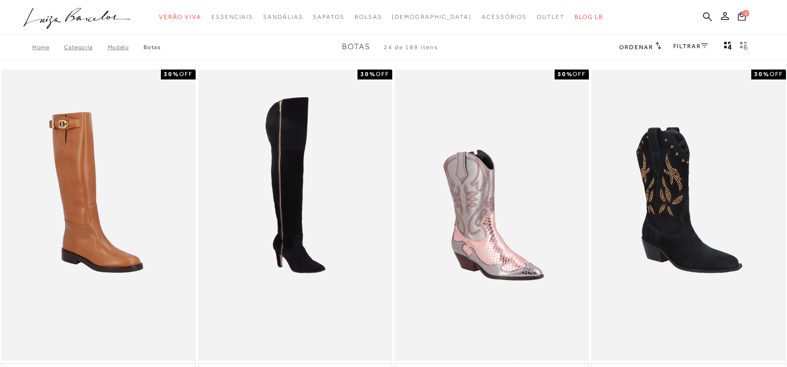
click at [647, 48] on span "Ordenar" at bounding box center [636, 47] width 34 height 7
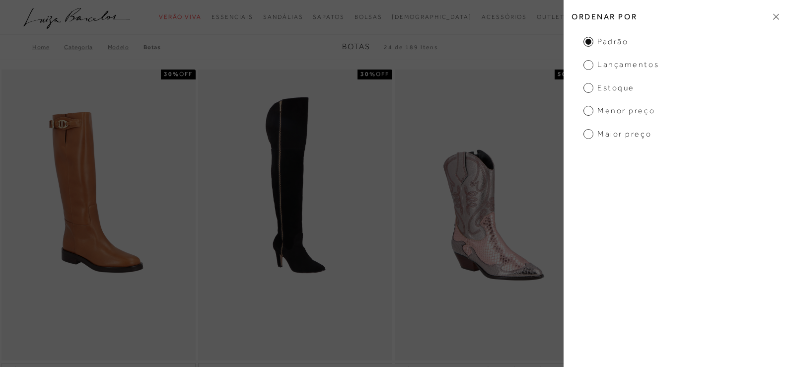
click at [618, 111] on span "Menor preço" at bounding box center [618, 110] width 71 height 11
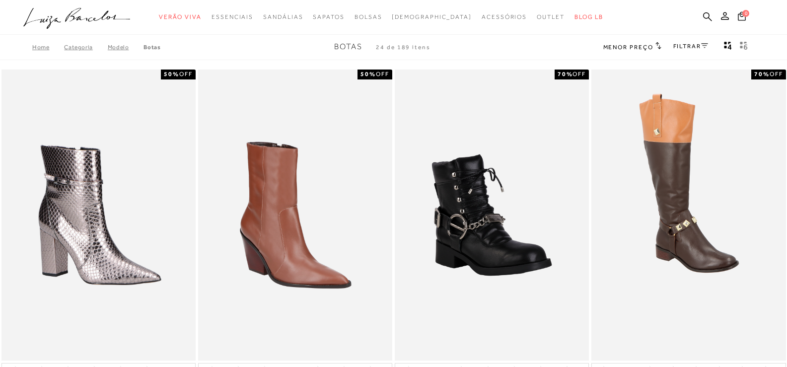
click at [702, 45] on icon at bounding box center [704, 45] width 7 height 5
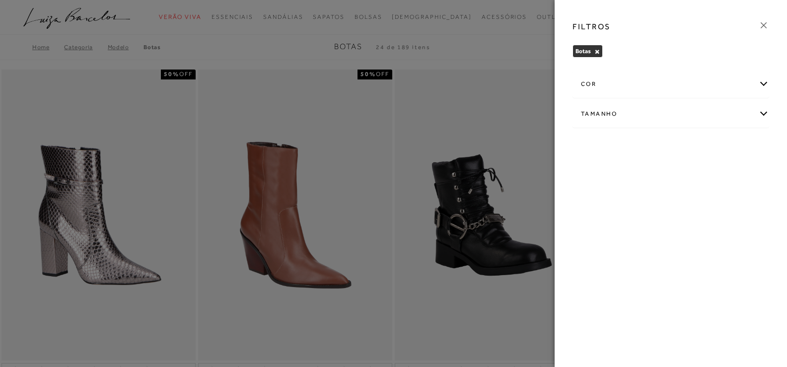
click at [618, 111] on div "Tamanho" at bounding box center [671, 114] width 196 height 26
click at [673, 141] on label "36" at bounding box center [675, 146] width 23 height 21
click at [672, 142] on input "36" at bounding box center [667, 147] width 10 height 10
checkbox input "true"
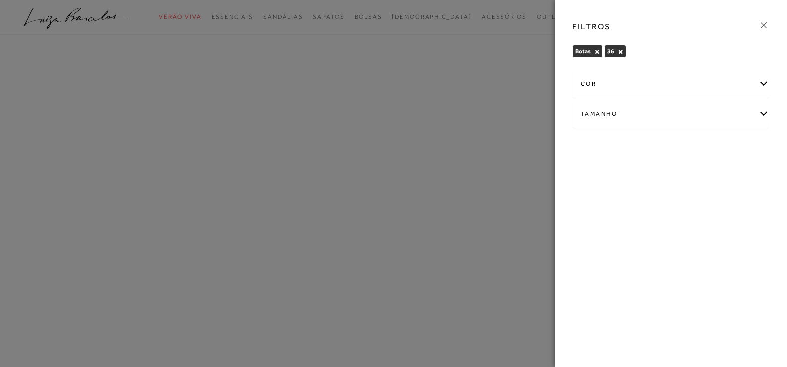
click at [763, 24] on icon at bounding box center [763, 25] width 11 height 11
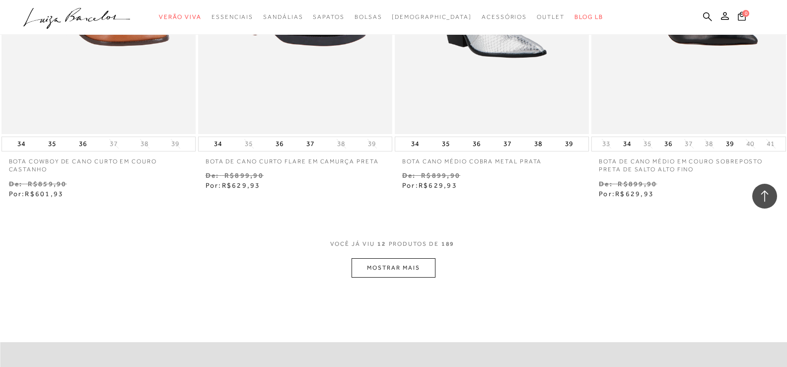
scroll to position [1042, 0]
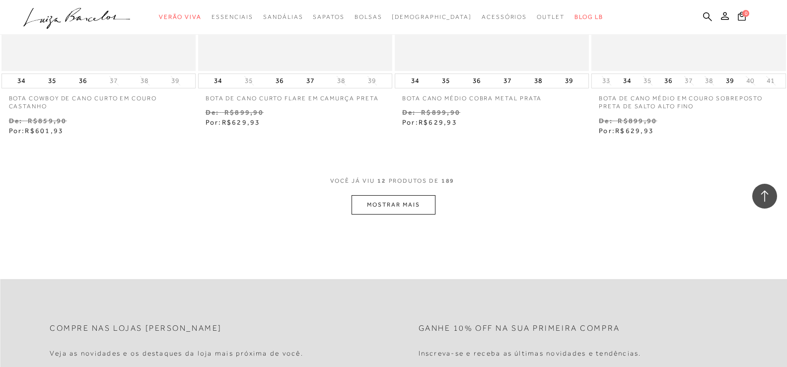
click at [393, 206] on button "MOSTRAR MAIS" at bounding box center [392, 204] width 83 height 19
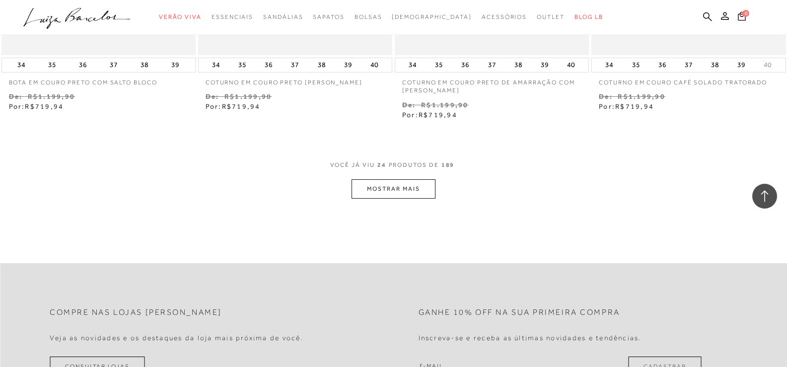
scroll to position [2184, 0]
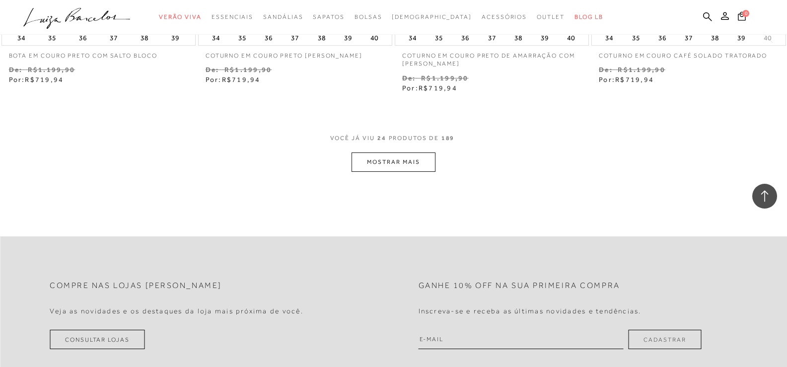
click at [411, 157] on button "MOSTRAR MAIS" at bounding box center [392, 161] width 83 height 19
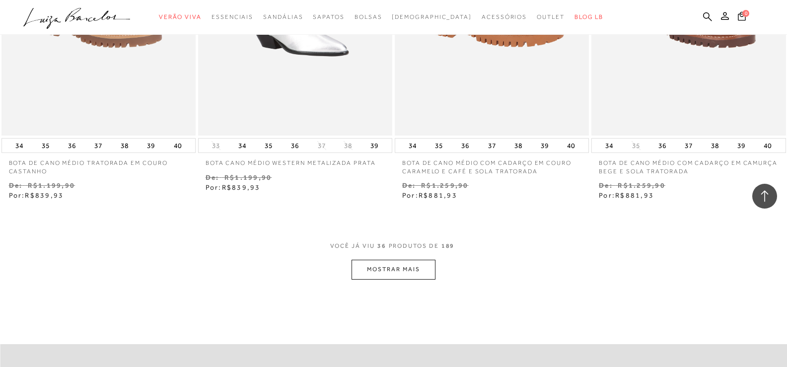
scroll to position [3326, 0]
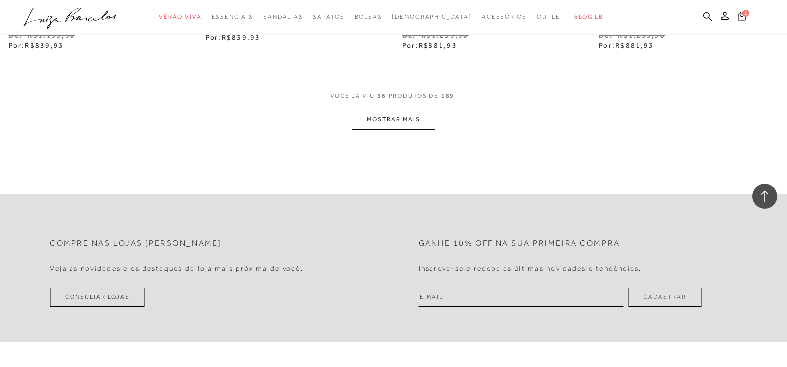
click at [409, 125] on button "MOSTRAR MAIS" at bounding box center [392, 119] width 83 height 19
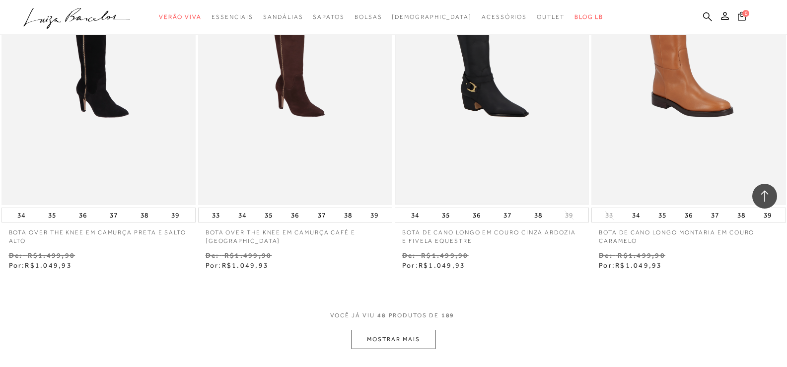
scroll to position [4219, 0]
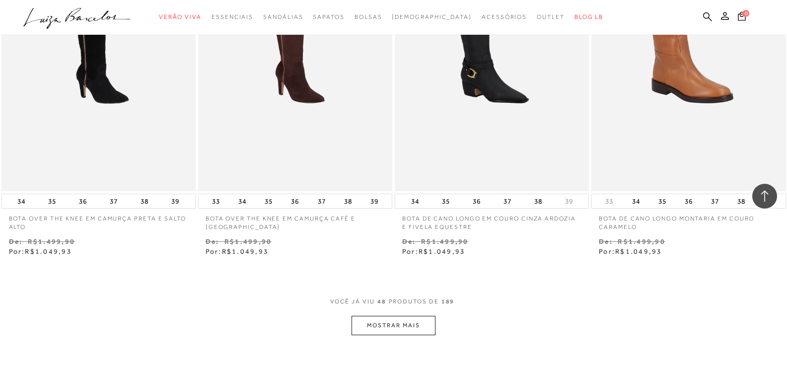
click at [409, 332] on button "MOSTRAR MAIS" at bounding box center [392, 325] width 83 height 19
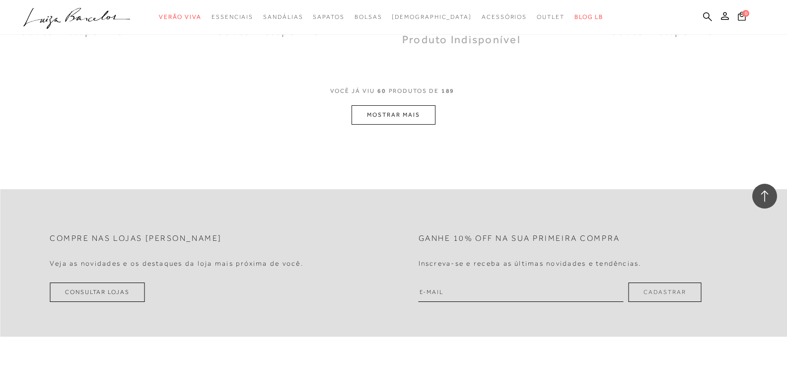
scroll to position [5510, 0]
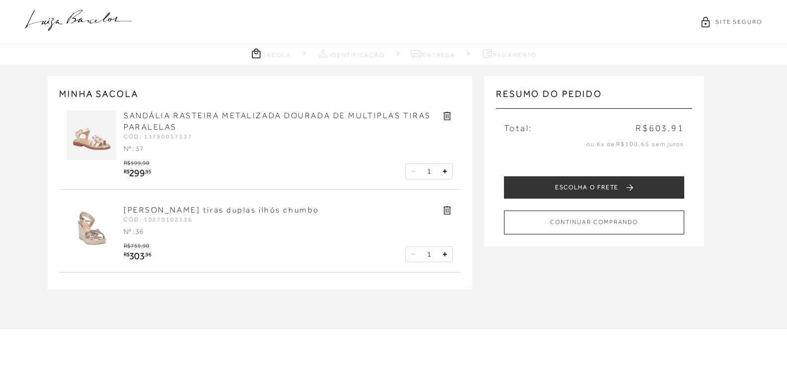
click at [228, 208] on link "Sandália anabela tiras duplas ilhós chumbo" at bounding box center [222, 209] width 196 height 9
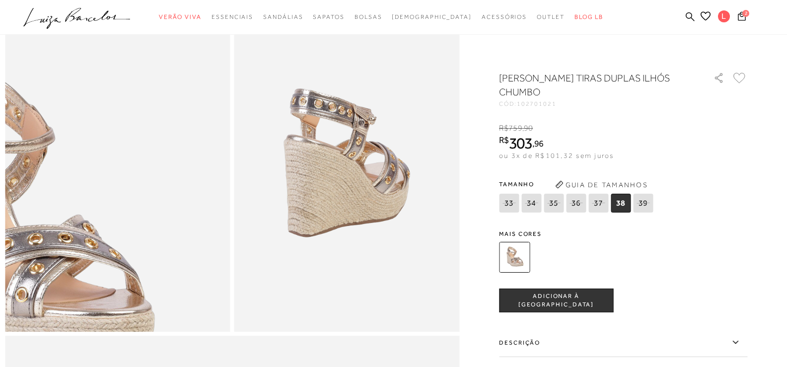
scroll to position [99, 0]
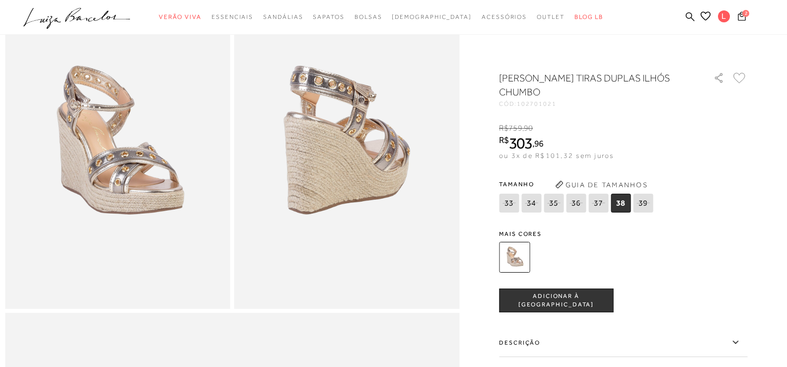
click at [740, 13] on icon at bounding box center [742, 15] width 8 height 9
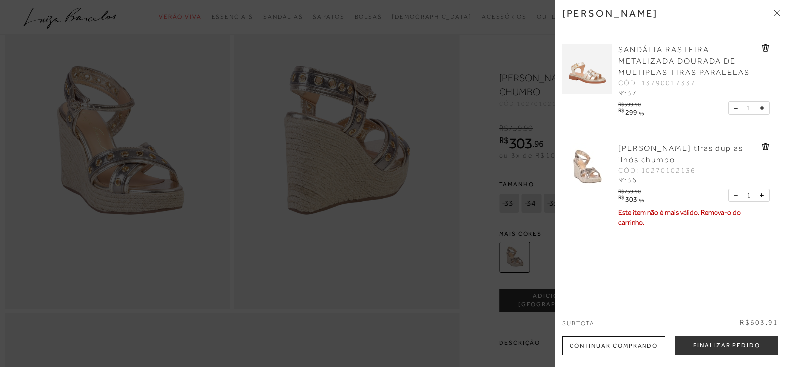
click at [761, 150] on icon at bounding box center [764, 146] width 7 height 7
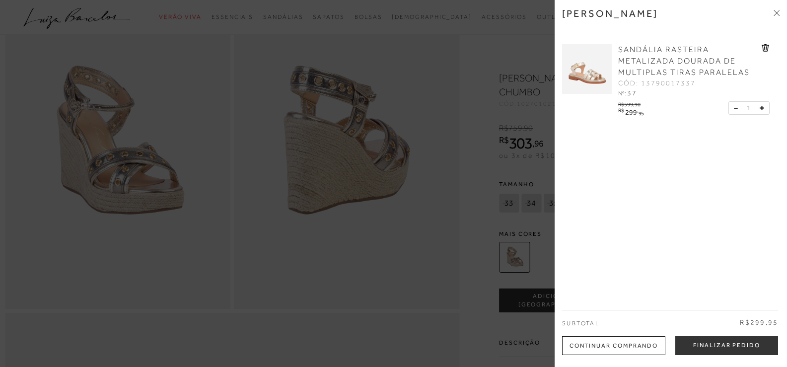
click at [776, 14] on icon at bounding box center [776, 13] width 6 height 6
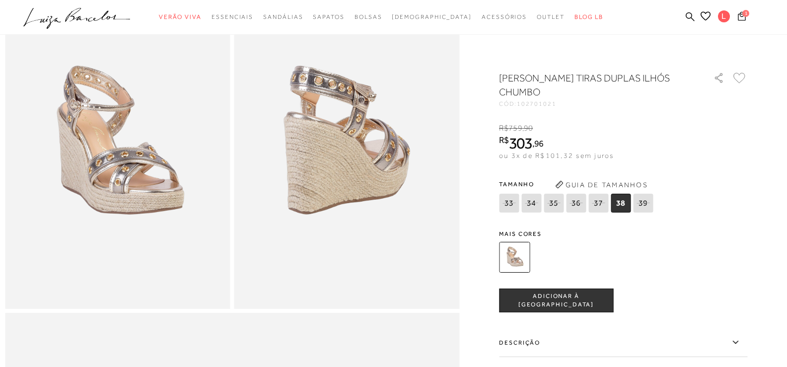
click at [740, 15] on icon at bounding box center [742, 15] width 8 height 9
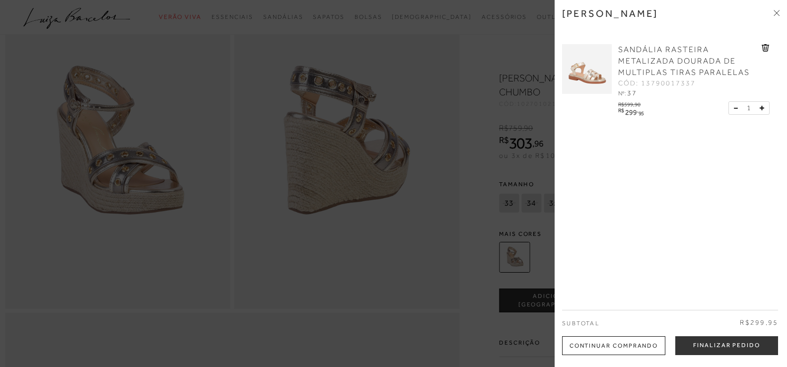
click at [656, 52] on span "SANDÁLIA RASTEIRA METALIZADA DOURADA DE MULTIPLAS TIRAS PARALELAS" at bounding box center [684, 61] width 132 height 32
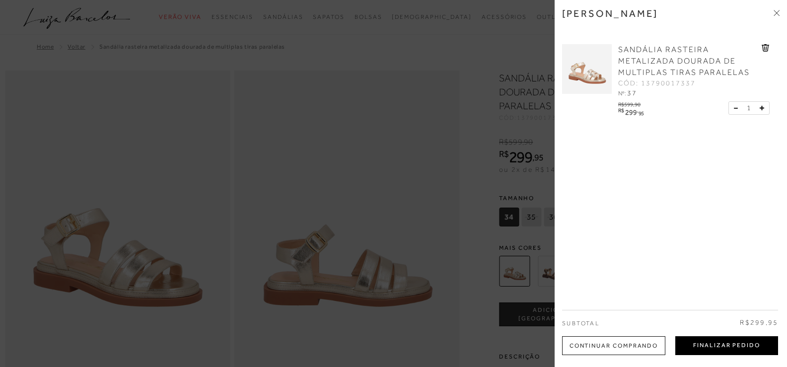
click at [705, 345] on button "Finalizar Pedido" at bounding box center [726, 345] width 103 height 19
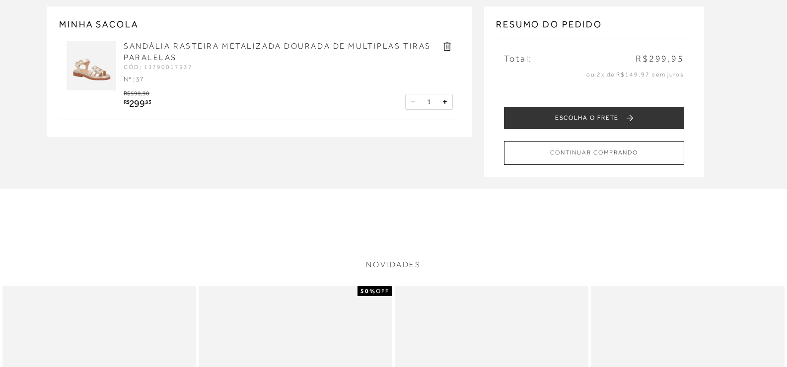
scroll to position [99, 0]
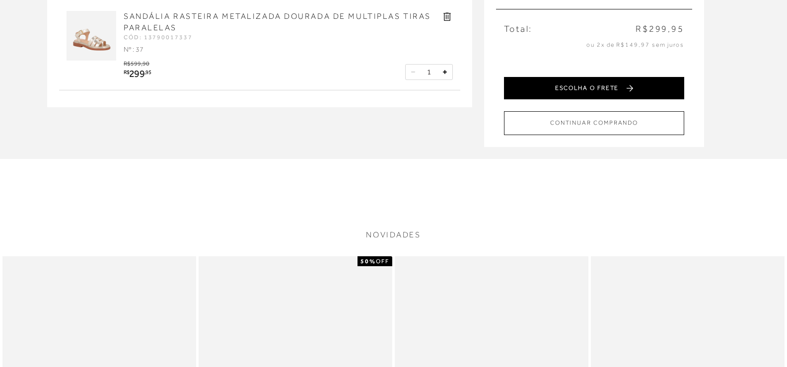
click at [618, 89] on button "ESCOLHA O FRETE" at bounding box center [594, 88] width 180 height 22
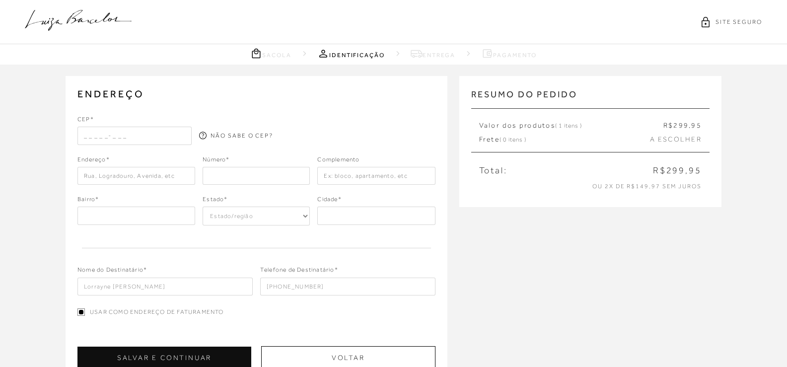
click at [83, 133] on input "text" at bounding box center [134, 136] width 114 height 18
type input "38017-306"
type input "Rua Maestro João Villaça Júnior"
type input "317"
type input "Rua Maestro João Vil"
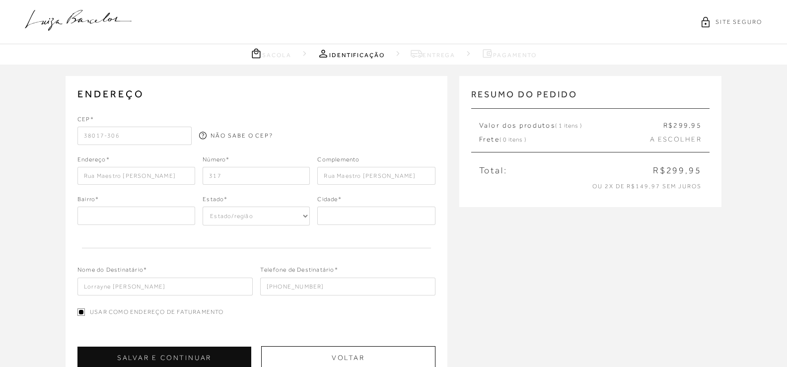
type input "Minas Gerais"
select select "MG"
type input "Uberaba"
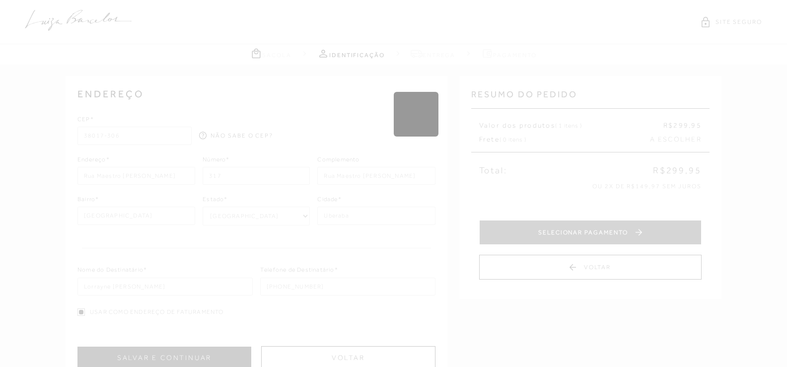
type input "Residencial Doutor Abel Reis"
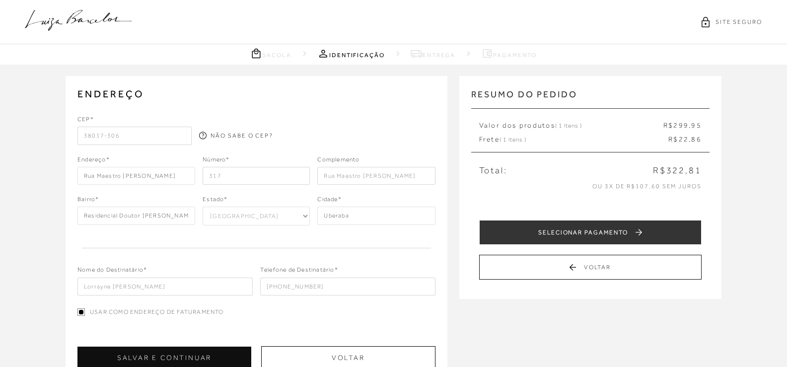
type input "38017-306"
click at [194, 171] on div "Endereço* Rua Maestro João Villaça Júnior Número* 317 Complemento Rua Maestro J…" at bounding box center [256, 170] width 358 height 30
type input "18"
click at [352, 143] on div at bounding box center [378, 130] width 114 height 30
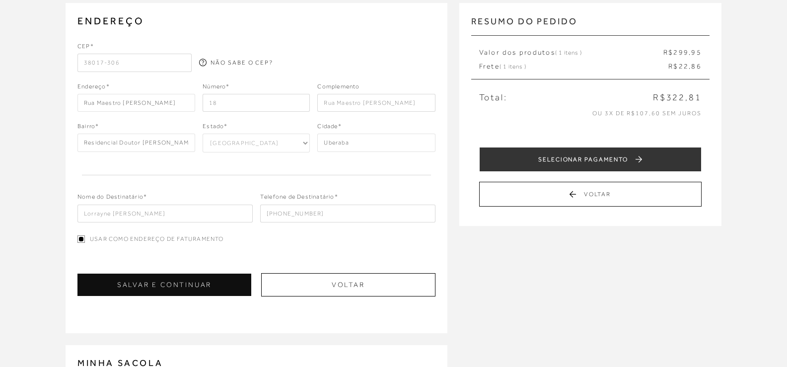
scroll to position [50, 0]
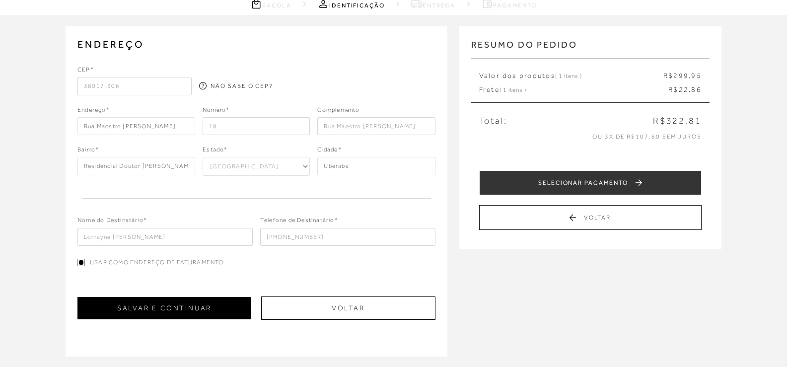
click at [207, 301] on button "SALVAR E CONTINUAR" at bounding box center [164, 308] width 174 height 22
click at [207, 301] on div "ENDEREÇO Selecione um endereço para entrega Nenhum endereço salvo. CEP* 38017-3…" at bounding box center [393, 276] width 787 height 523
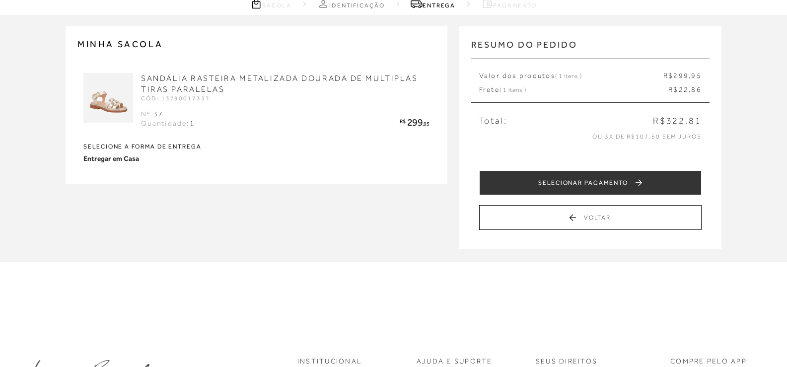
scroll to position [0, 0]
